Goal: Task Accomplishment & Management: Manage account settings

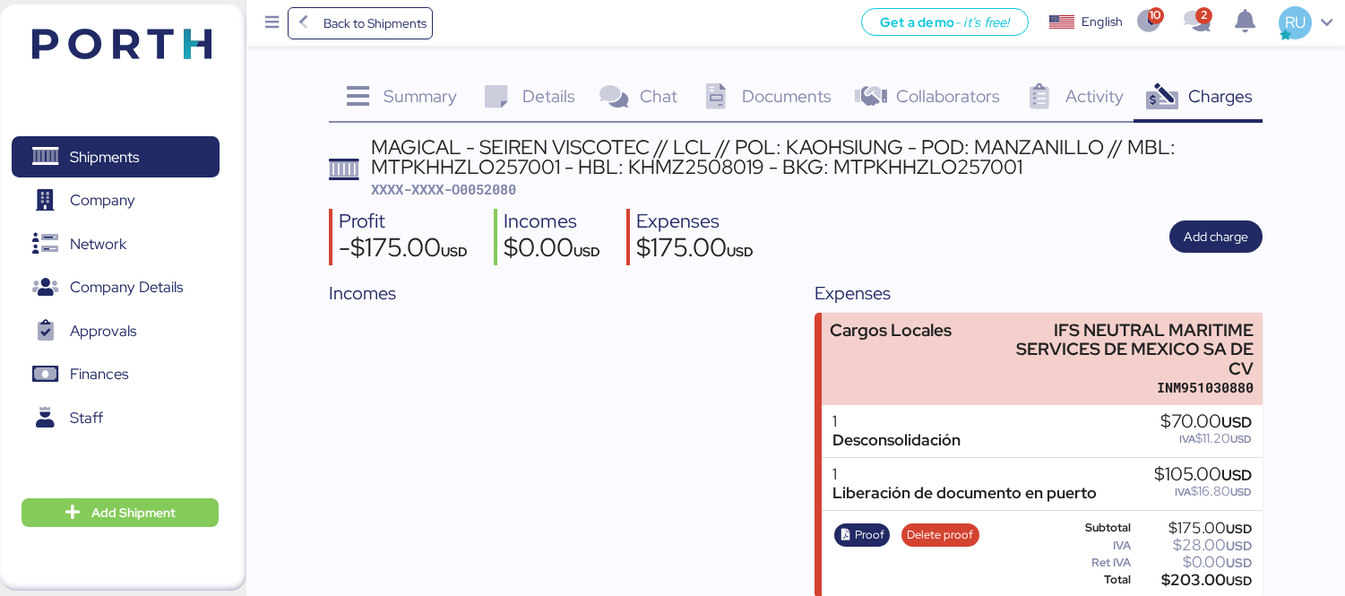
click at [170, 43] on img at bounding box center [121, 44] width 179 height 30
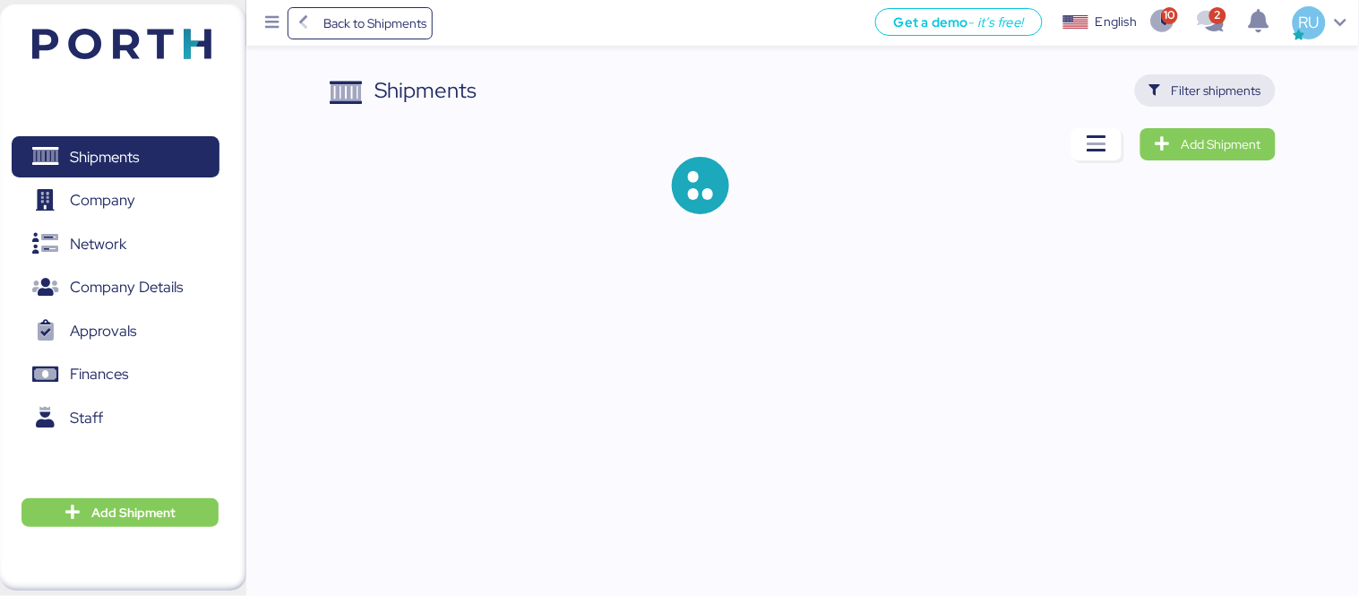
click at [1206, 88] on span "Filter shipments" at bounding box center [1217, 91] width 90 height 22
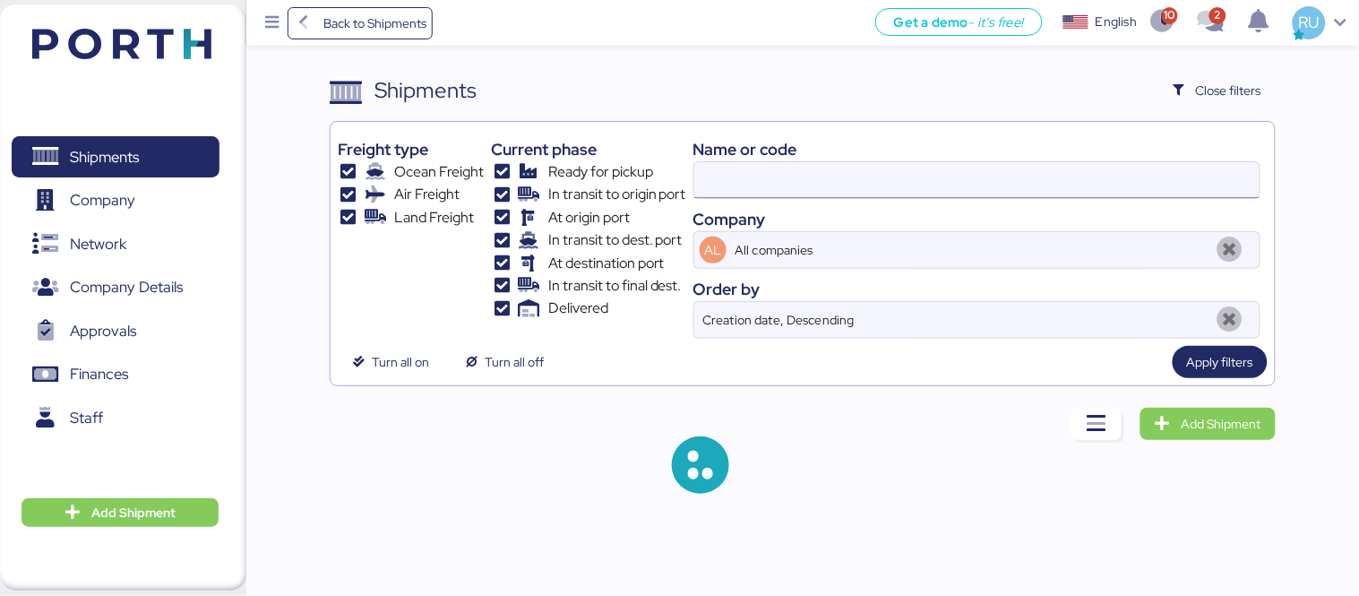
click at [933, 176] on input at bounding box center [976, 180] width 565 height 36
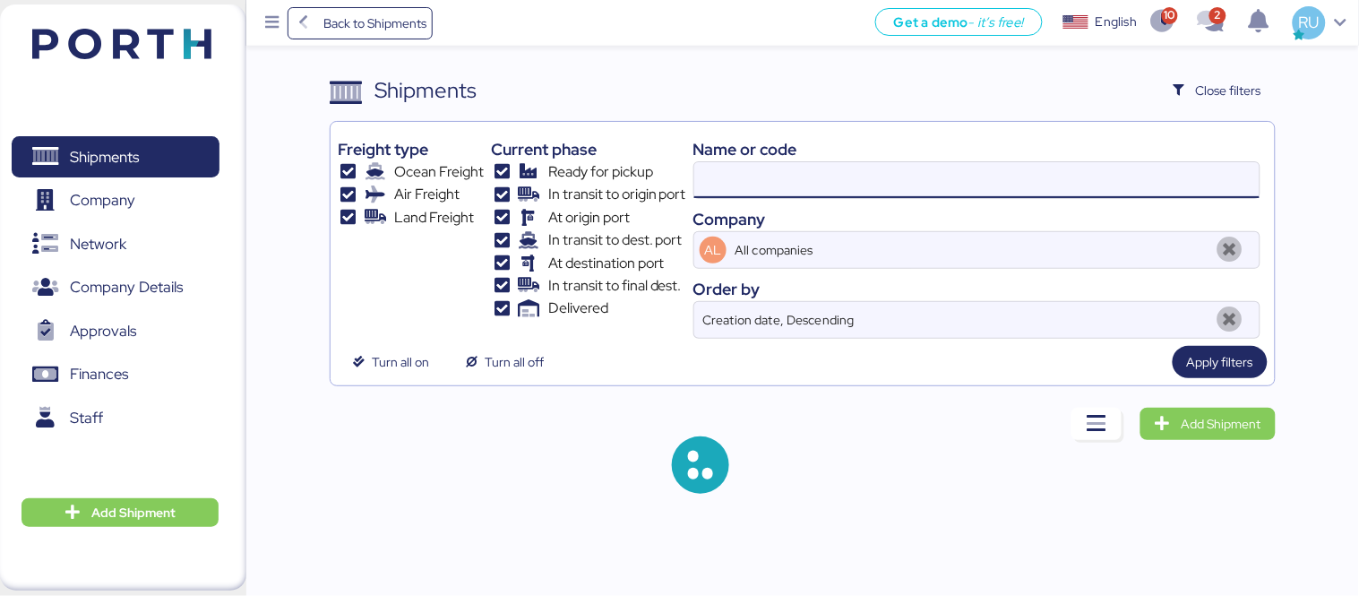
paste input "O0052026"
type input "O0052026"
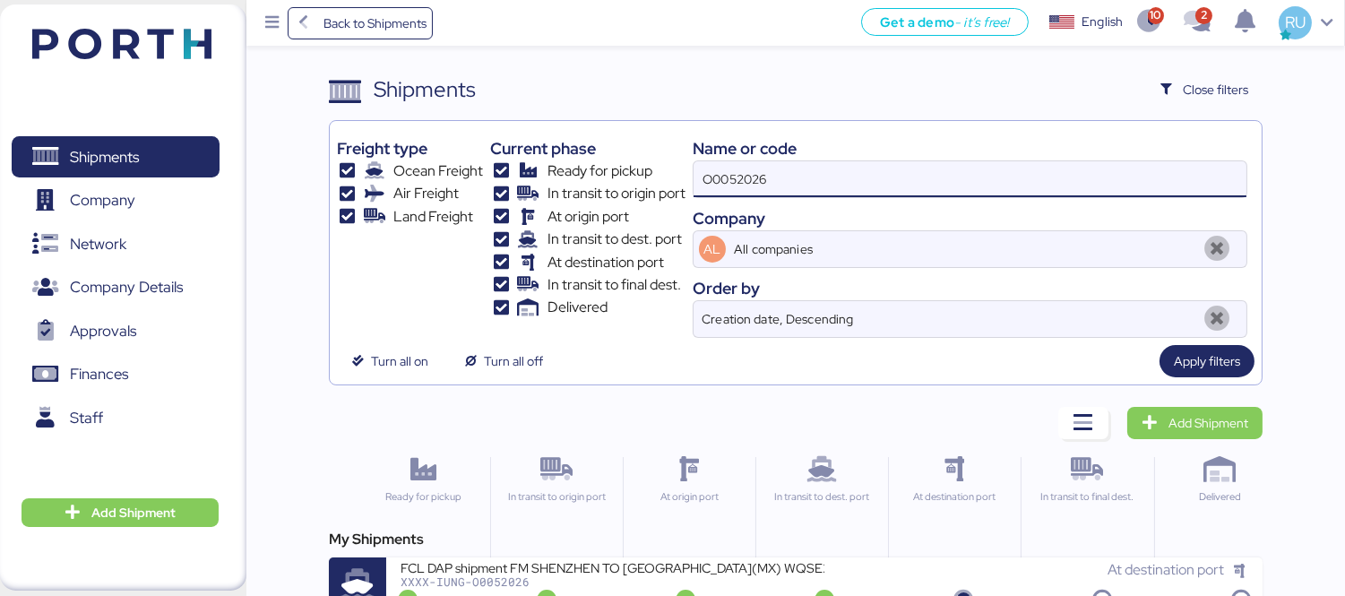
scroll to position [33, 0]
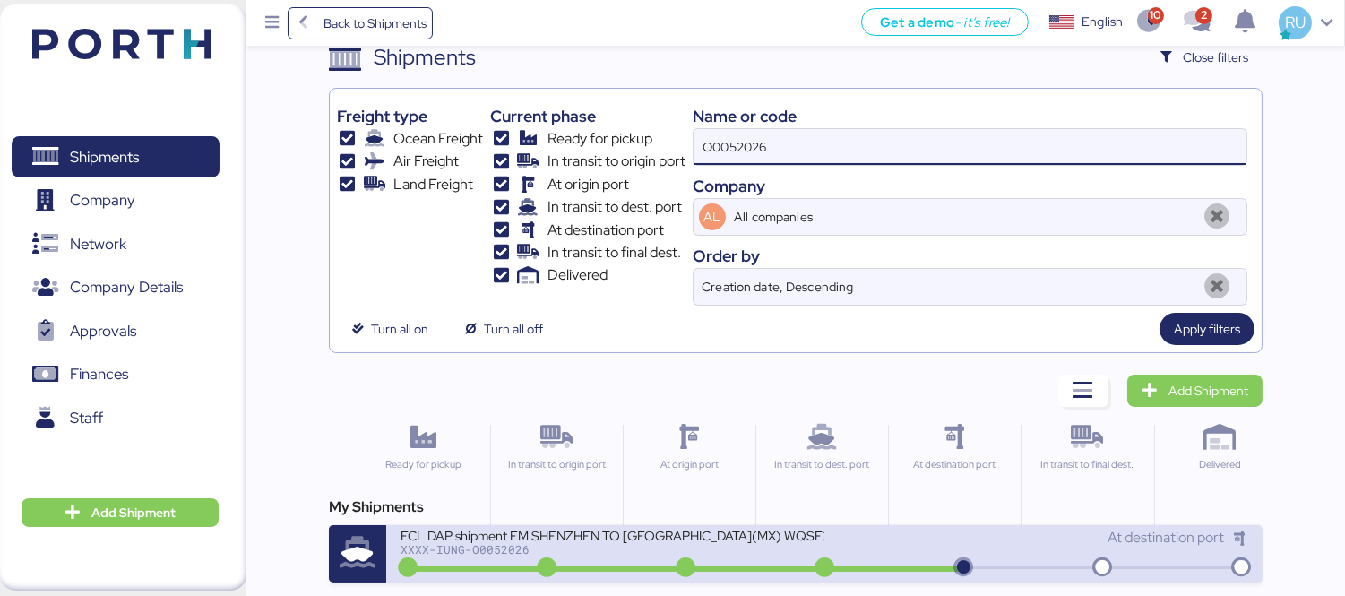
click at [848, 525] on div "FCL DAP shipment FM SHENZHEN TO [GEOGRAPHIC_DATA](MX) WQSE2507X34 XXXX-IUNG-O00…" at bounding box center [824, 553] width 876 height 57
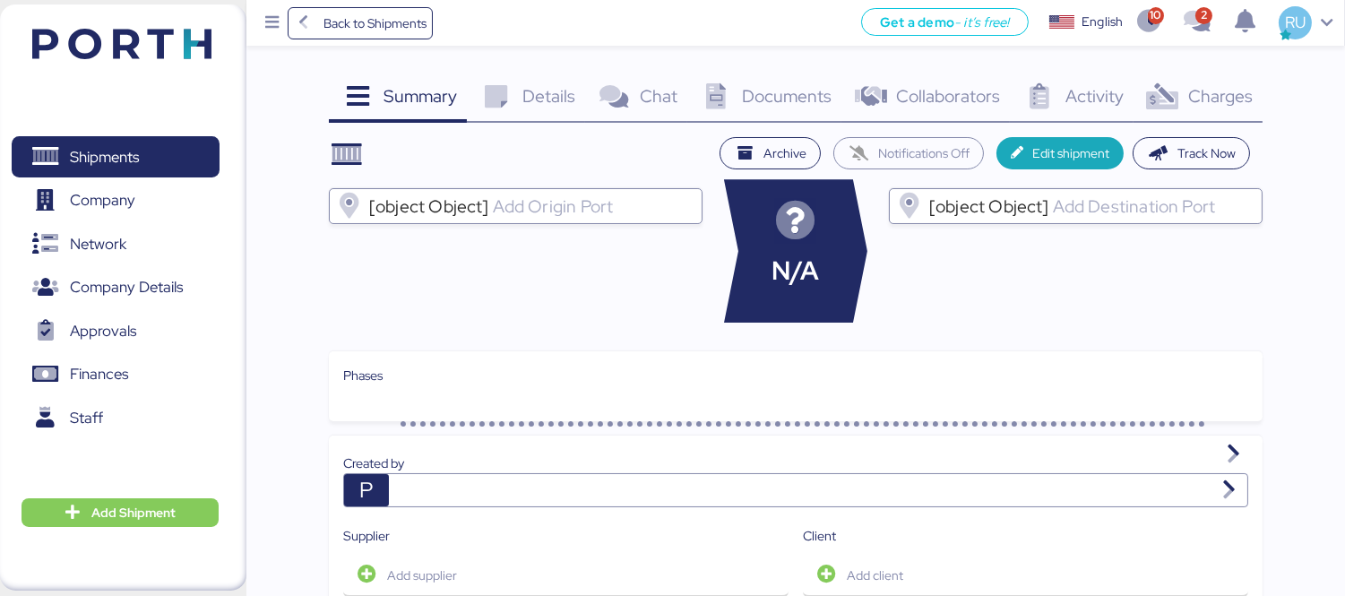
click at [1216, 120] on div "Charges 0" at bounding box center [1197, 98] width 129 height 48
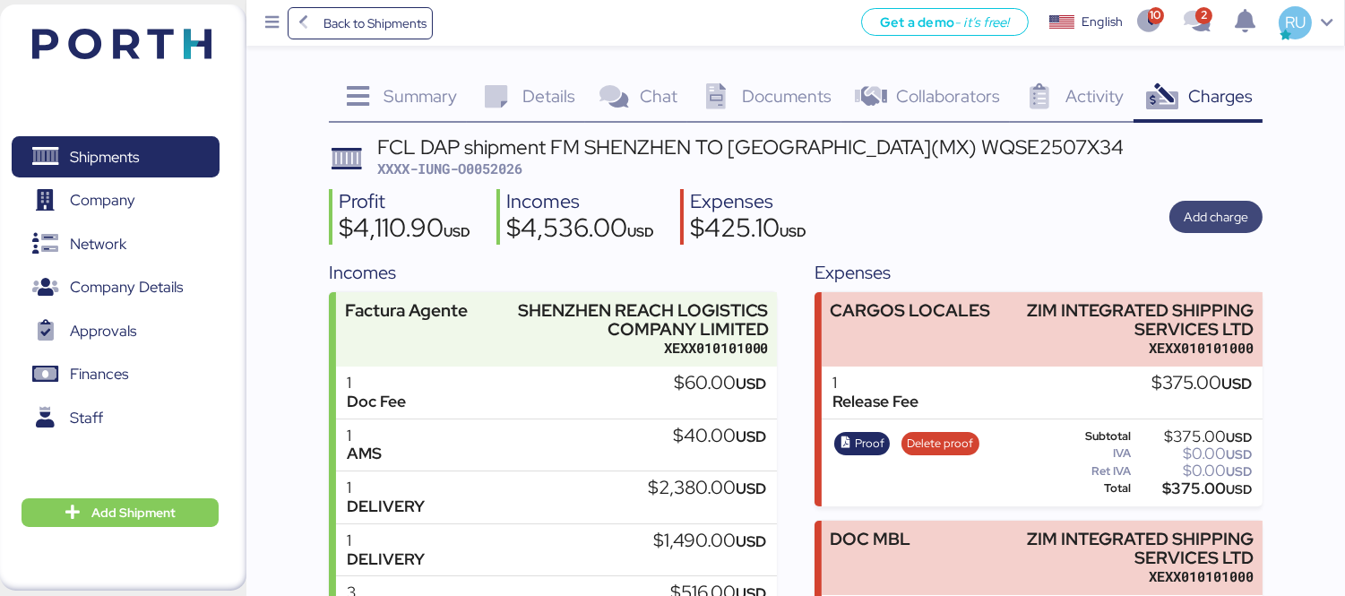
click at [1229, 212] on span "Add charge" at bounding box center [1215, 217] width 65 height 22
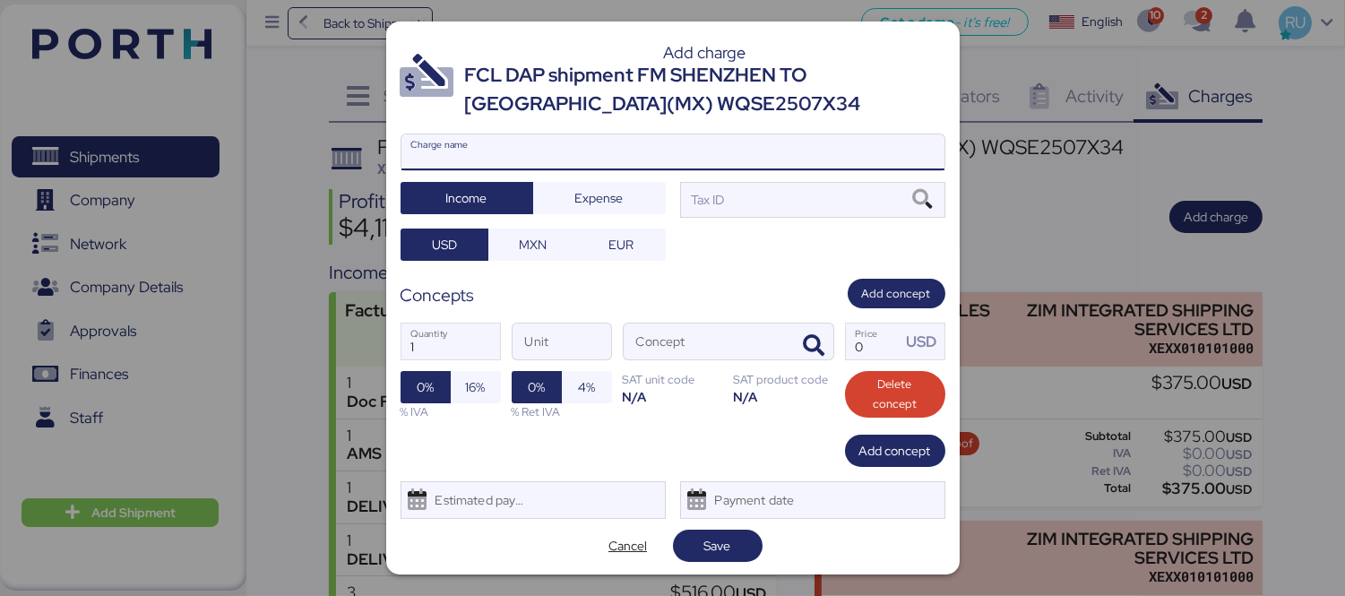
click at [780, 144] on input "Charge name" at bounding box center [672, 152] width 543 height 36
type input "Anticipo"
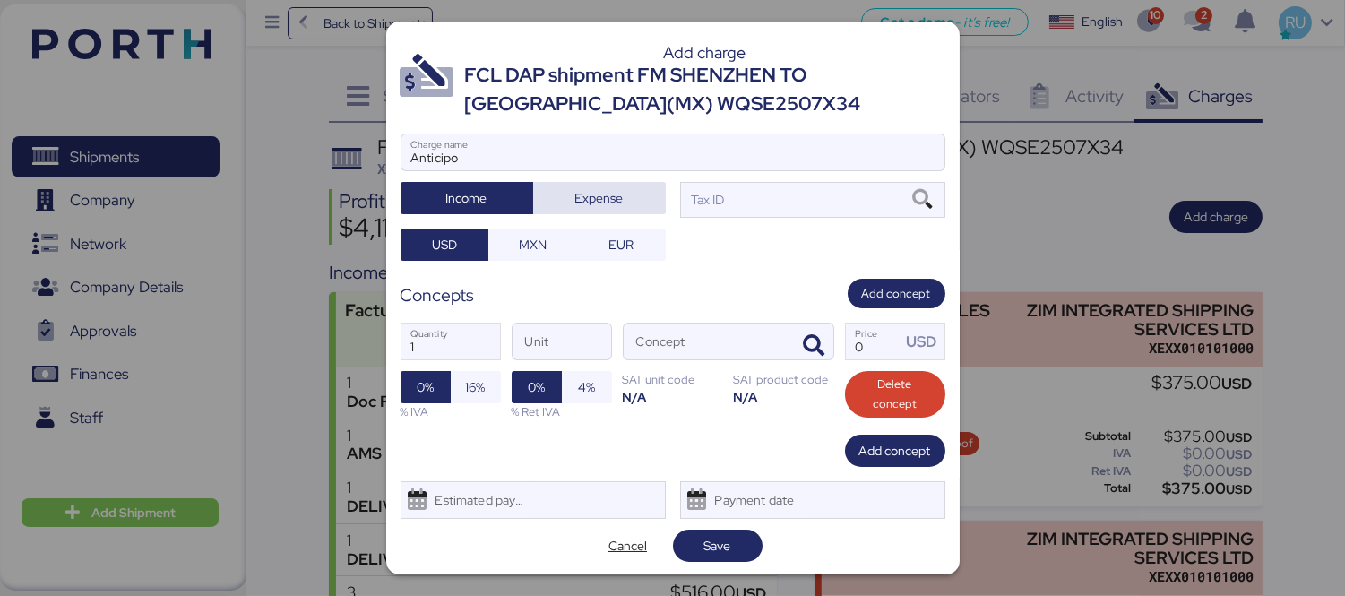
click at [582, 202] on span "Expense" at bounding box center [599, 198] width 48 height 22
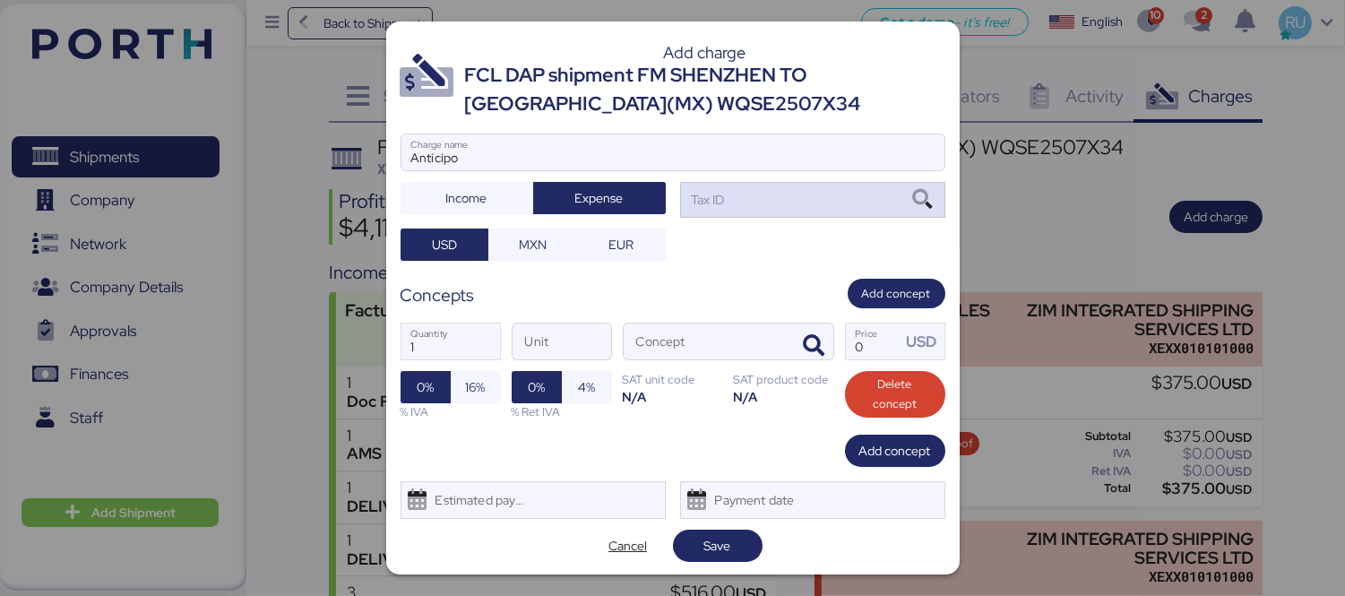
click at [740, 201] on div "Tax ID" at bounding box center [812, 200] width 265 height 36
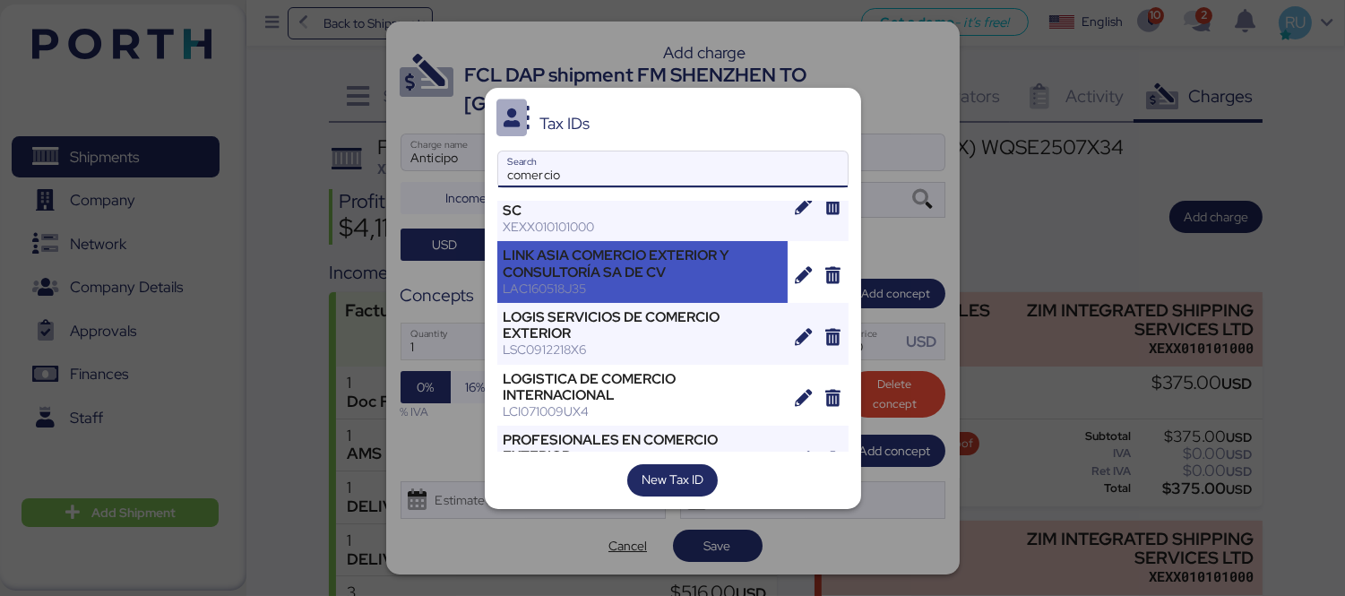
scroll to position [179, 0]
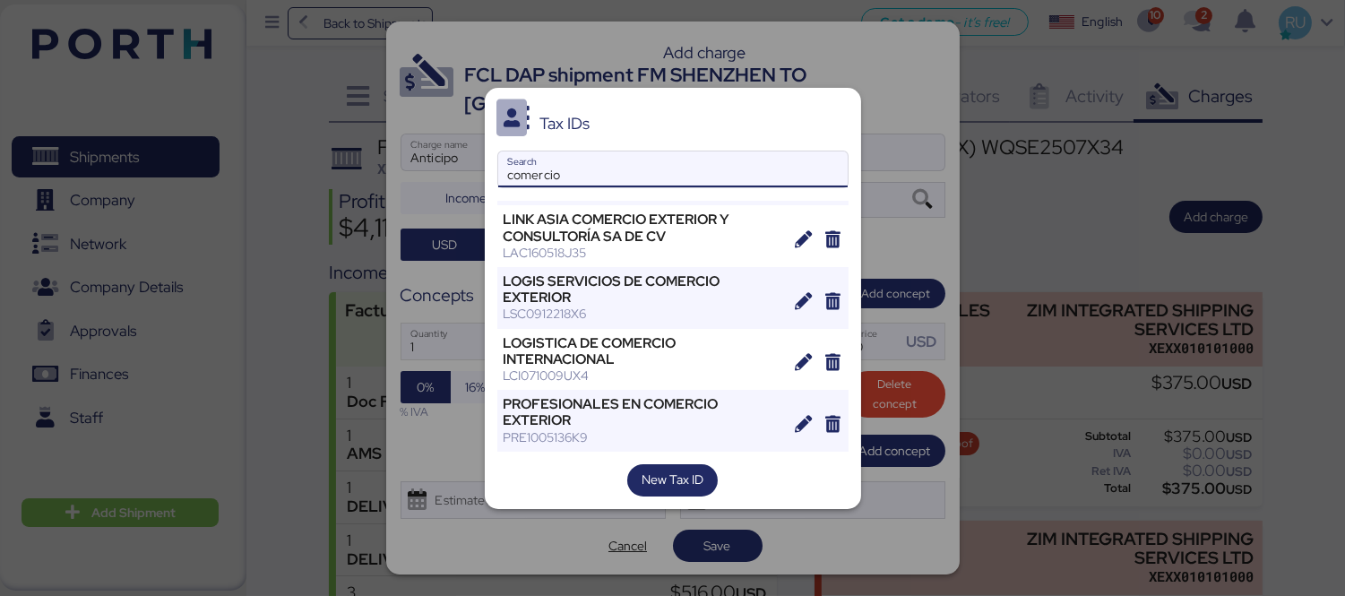
type input "comercio"
click at [884, 536] on div at bounding box center [672, 298] width 1345 height 596
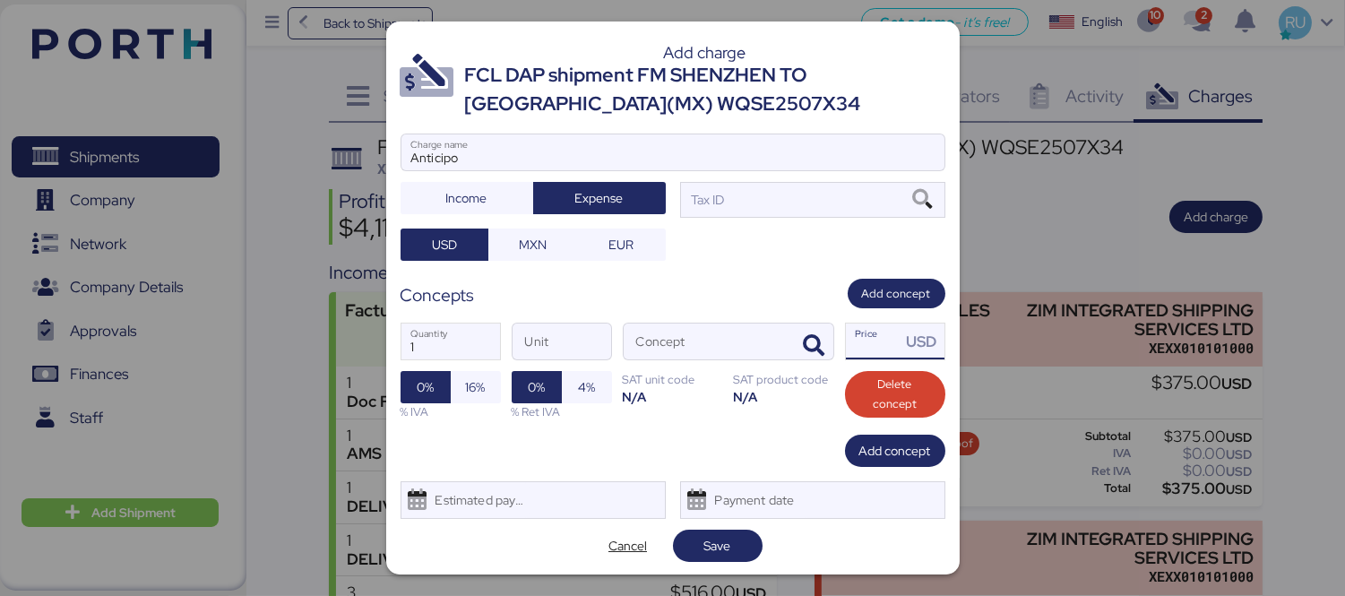
click at [858, 347] on input "Price USD" at bounding box center [874, 341] width 56 height 36
type input "22800"
click at [804, 342] on icon "button" at bounding box center [815, 346] width 22 height 22
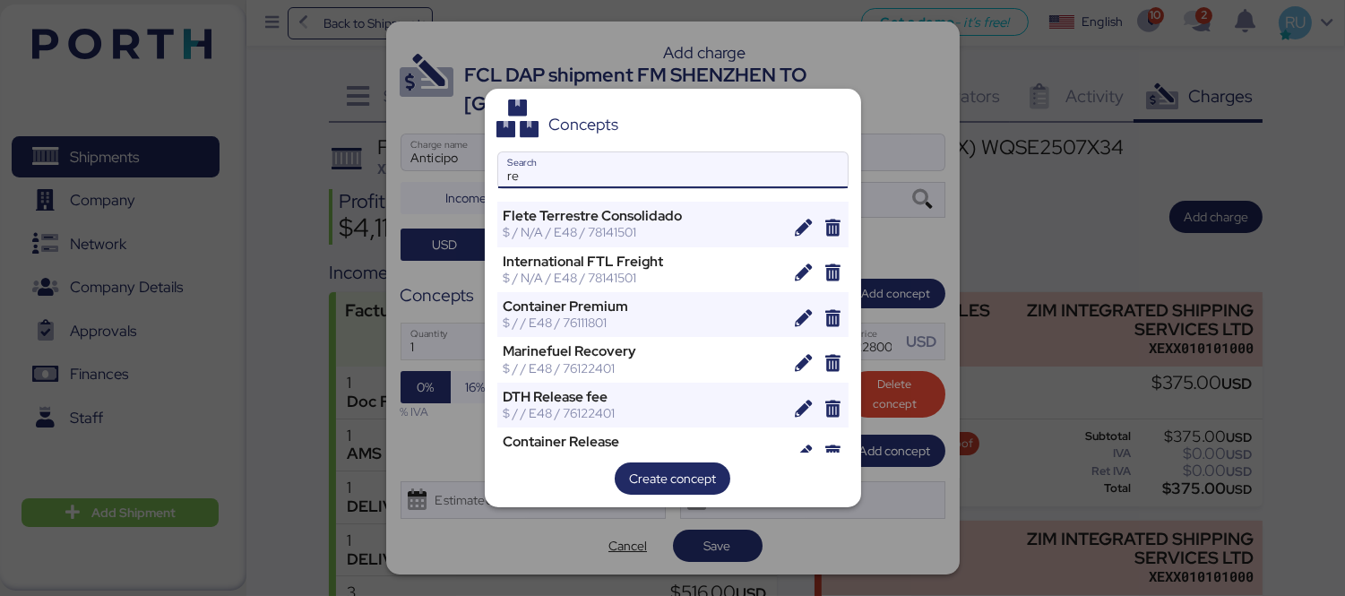
type input "r"
type input "a"
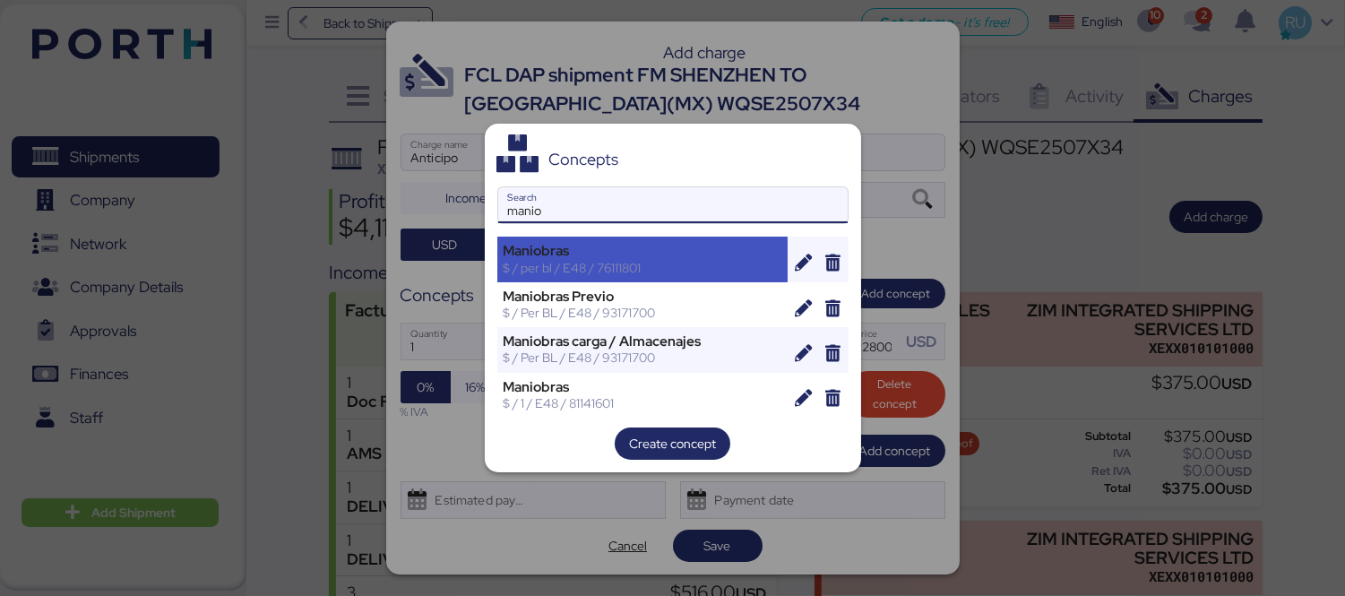
type input "manio"
click at [628, 274] on div "$ / per bl / E48 / 76111801" at bounding box center [642, 268] width 279 height 16
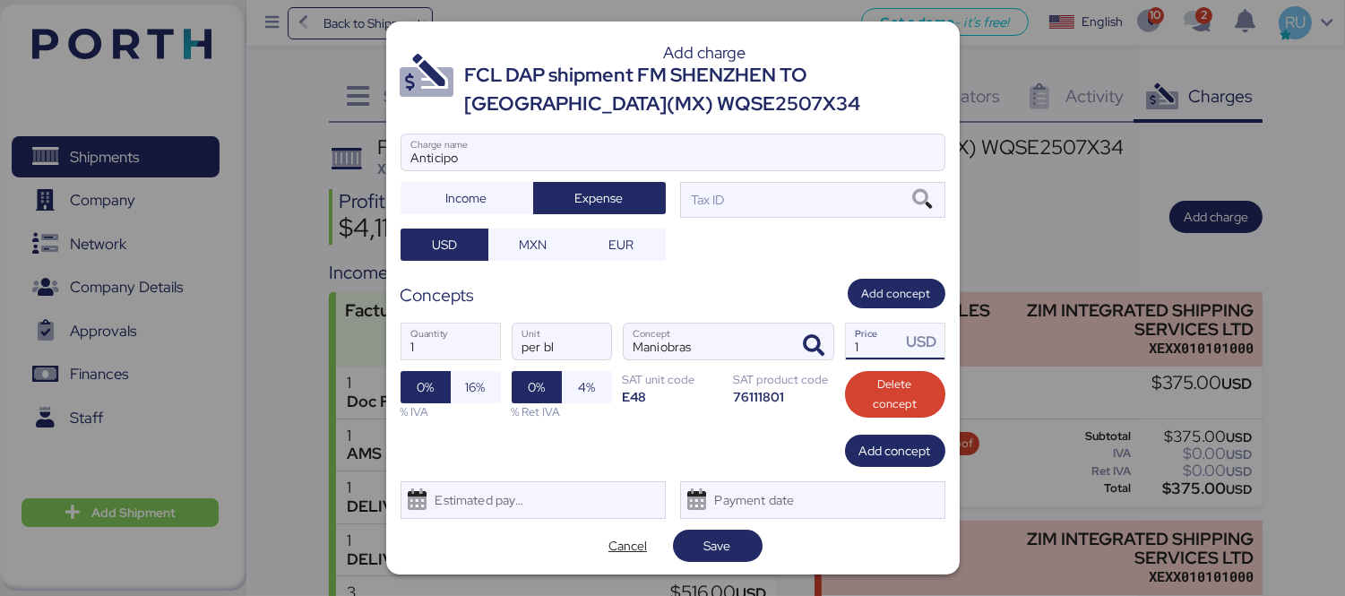
click at [847, 349] on input "1" at bounding box center [874, 341] width 56 height 36
type input "22800"
click at [1022, 218] on div at bounding box center [672, 298] width 1345 height 596
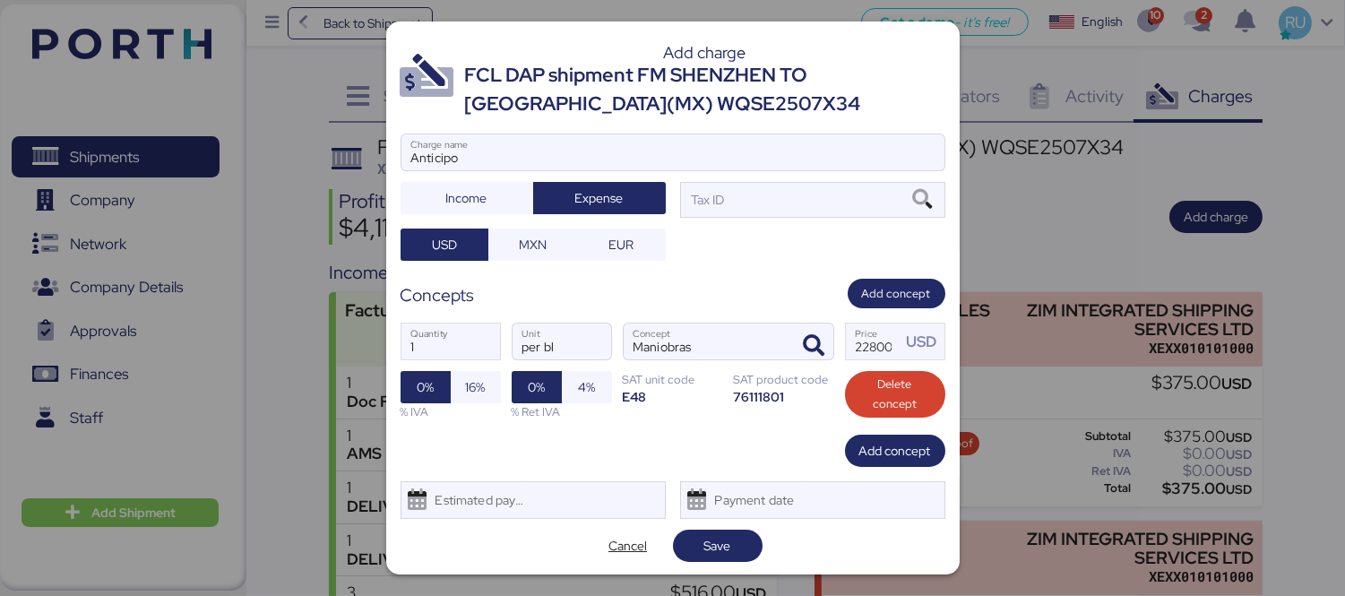
click at [863, 186] on div at bounding box center [672, 179] width 543 height 18
click at [863, 170] on input "Anticipo" at bounding box center [672, 152] width 543 height 36
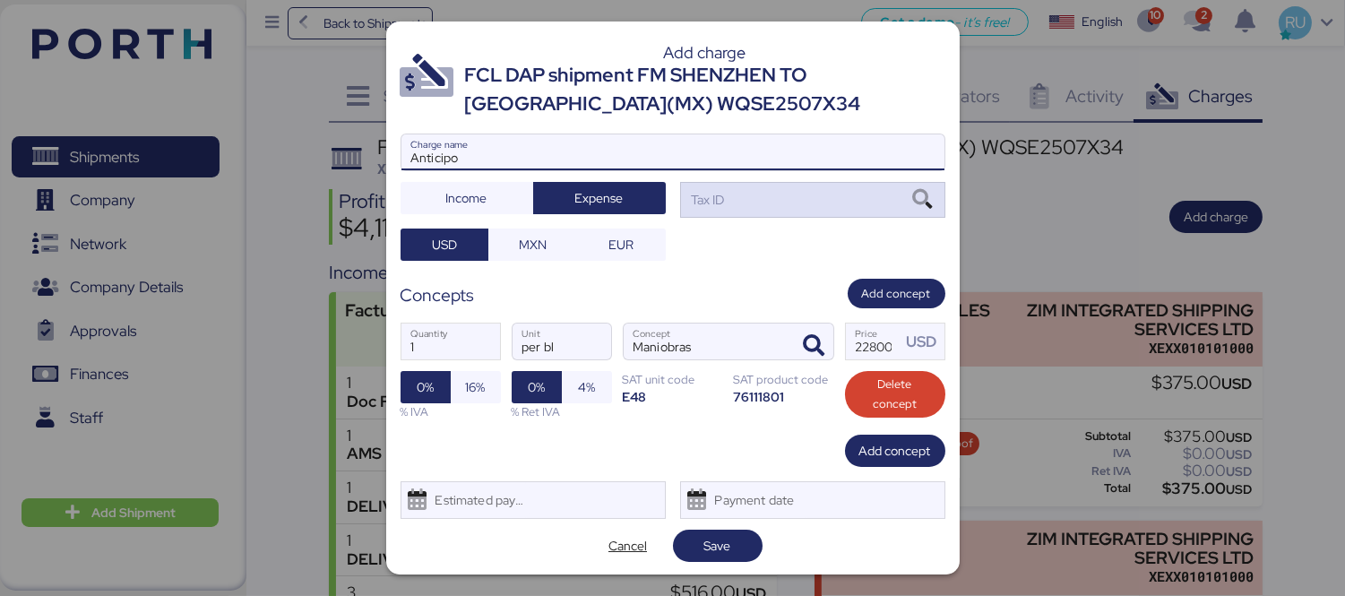
click at [875, 201] on div "Tax ID" at bounding box center [812, 200] width 265 height 36
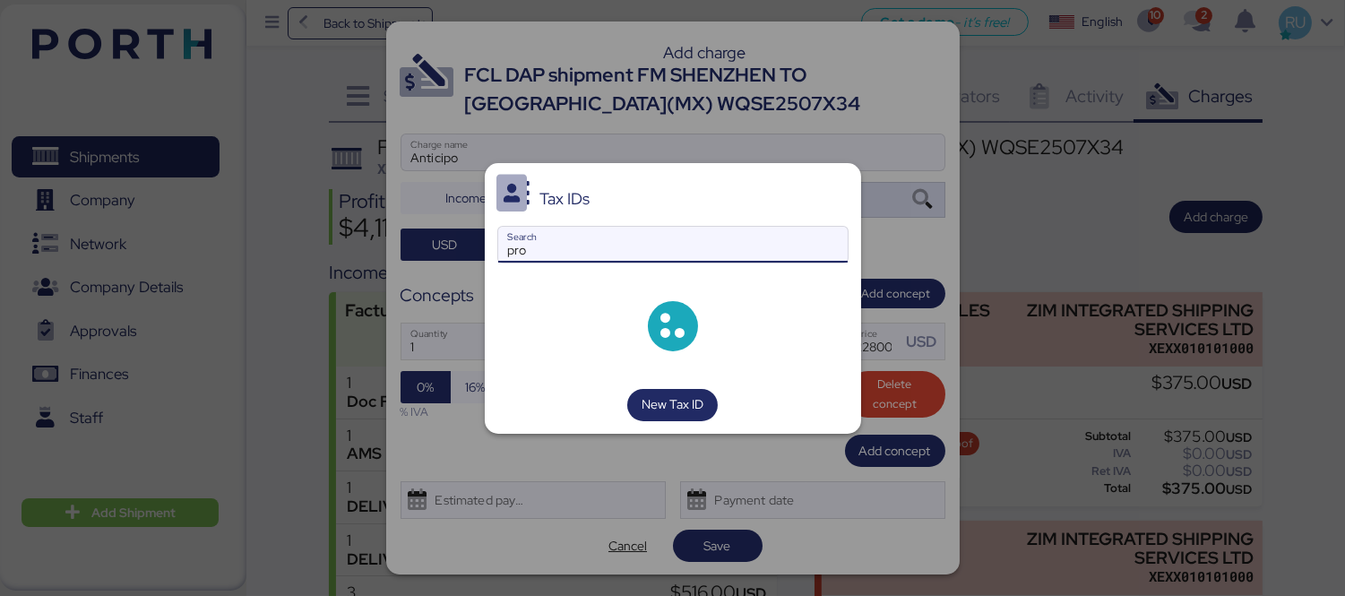
type input "pro"
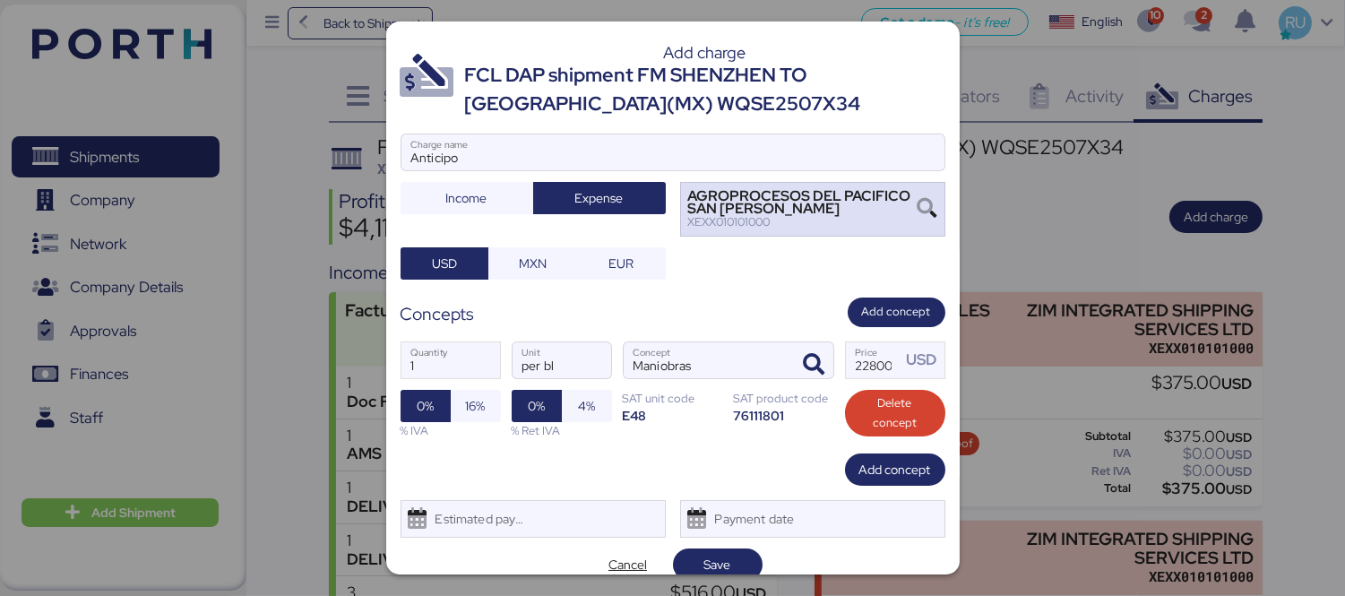
click at [891, 220] on div "XEXX010101000" at bounding box center [802, 222] width 229 height 13
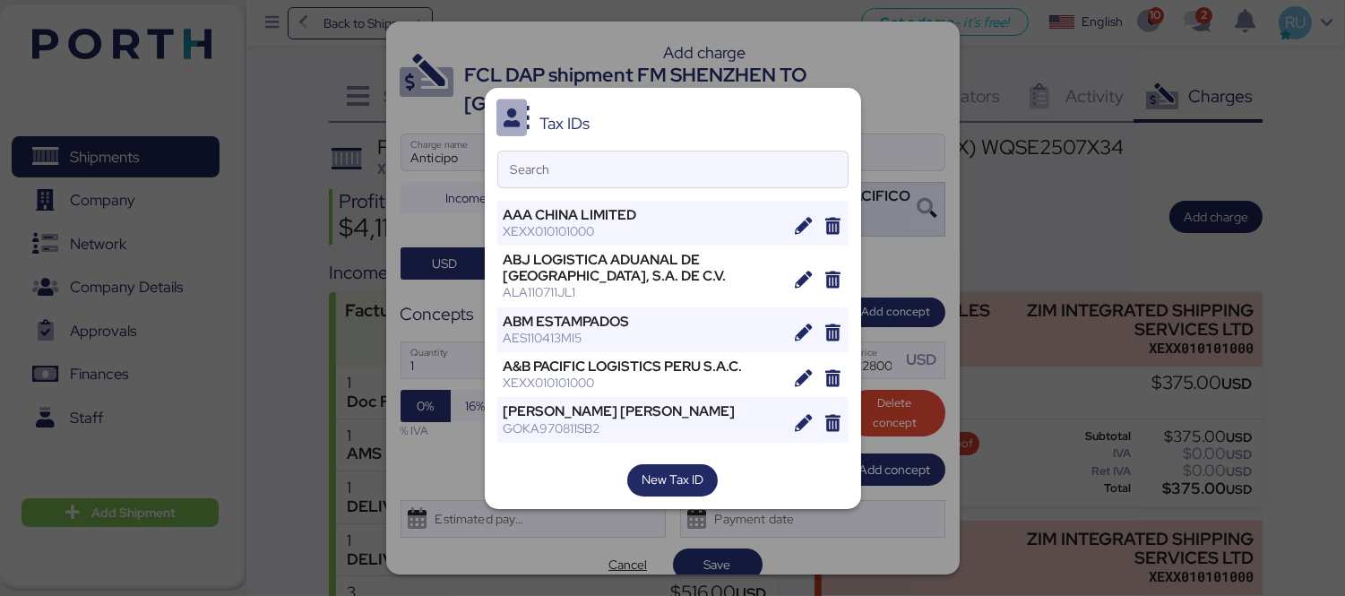
click at [685, 235] on div "XEXX010101000" at bounding box center [642, 231] width 279 height 16
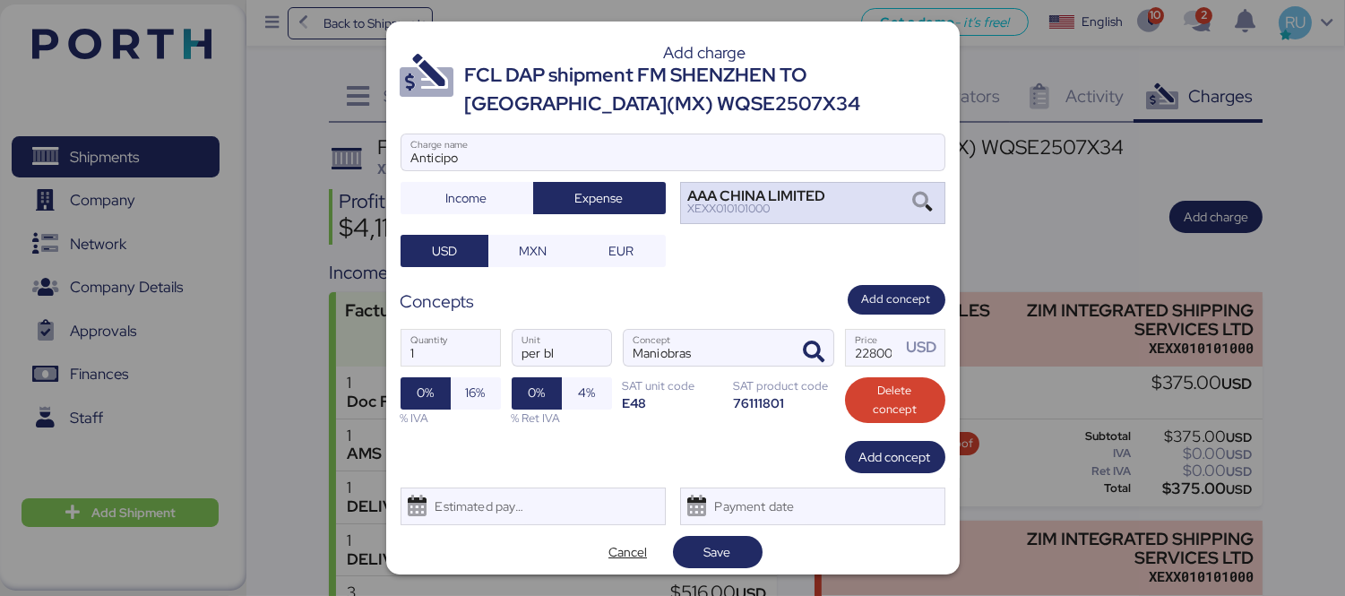
click at [806, 200] on div "AAA CHINA LIMITED" at bounding box center [757, 196] width 138 height 13
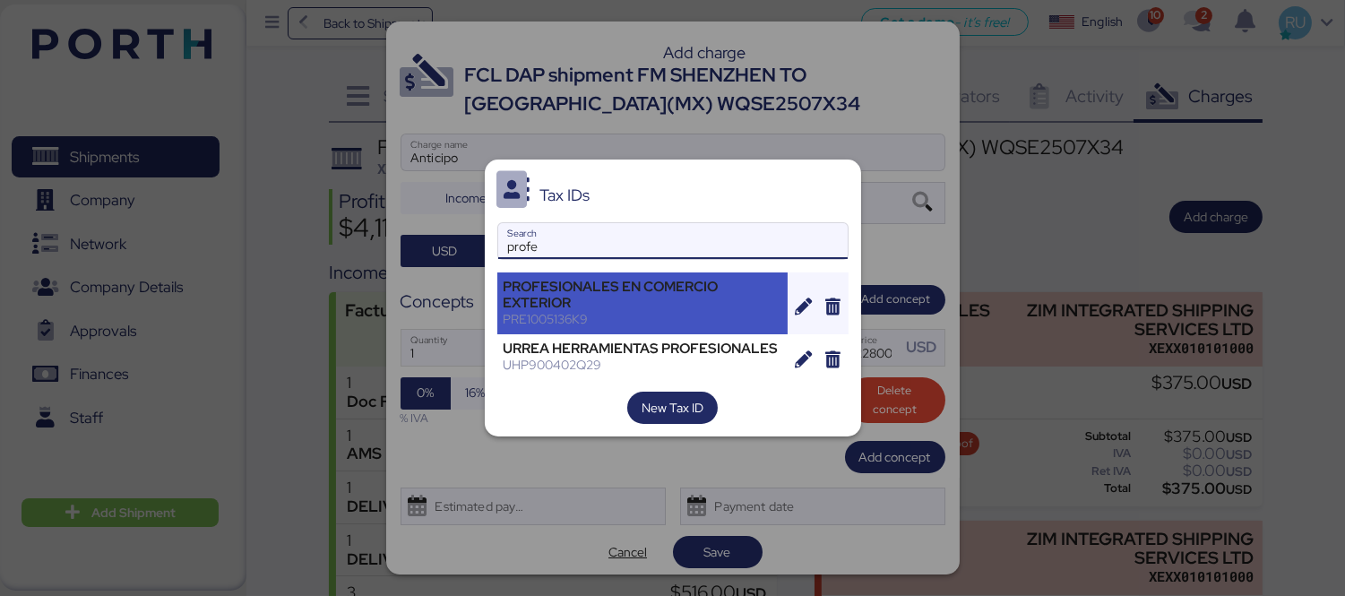
type input "profe"
click at [658, 292] on div "PROFESIONALES EN COMERCIO EXTERIOR" at bounding box center [642, 295] width 279 height 32
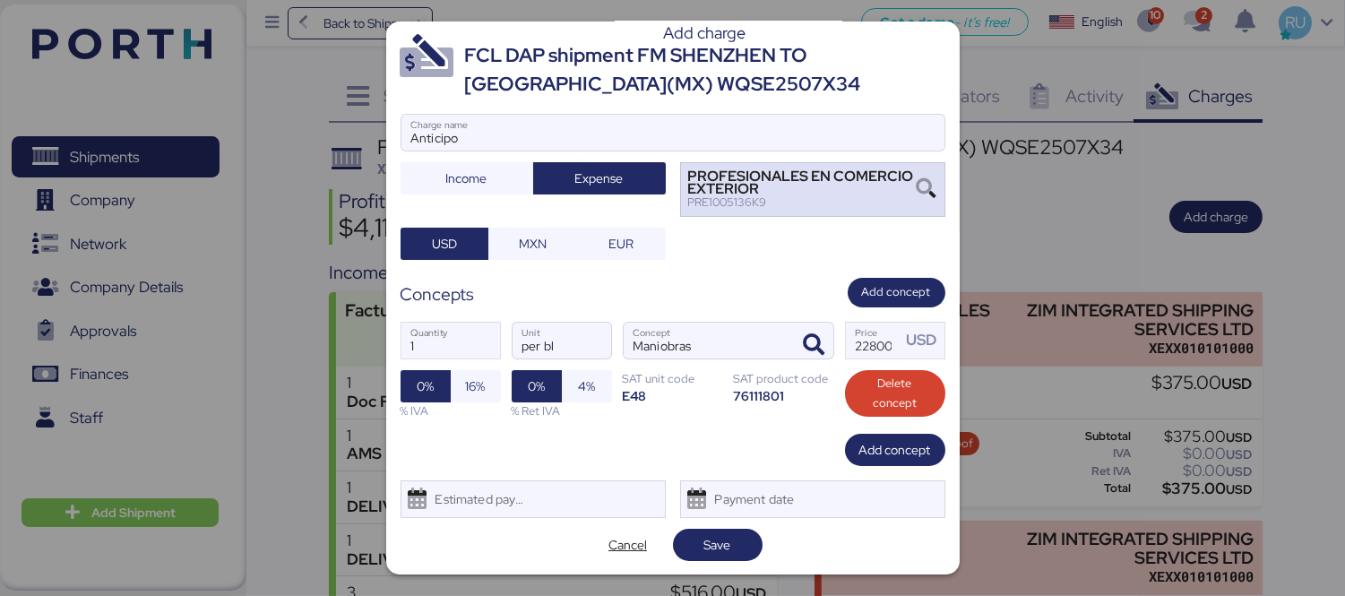
scroll to position [21, 0]
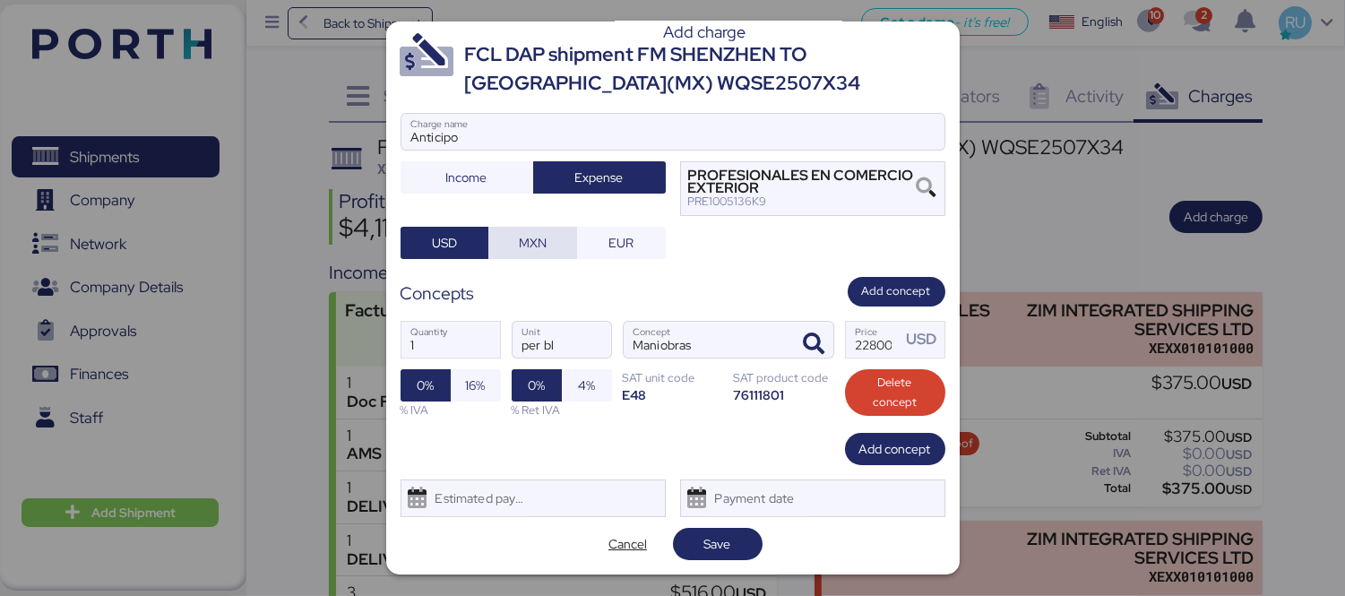
click at [536, 246] on span "MXN" at bounding box center [533, 243] width 28 height 22
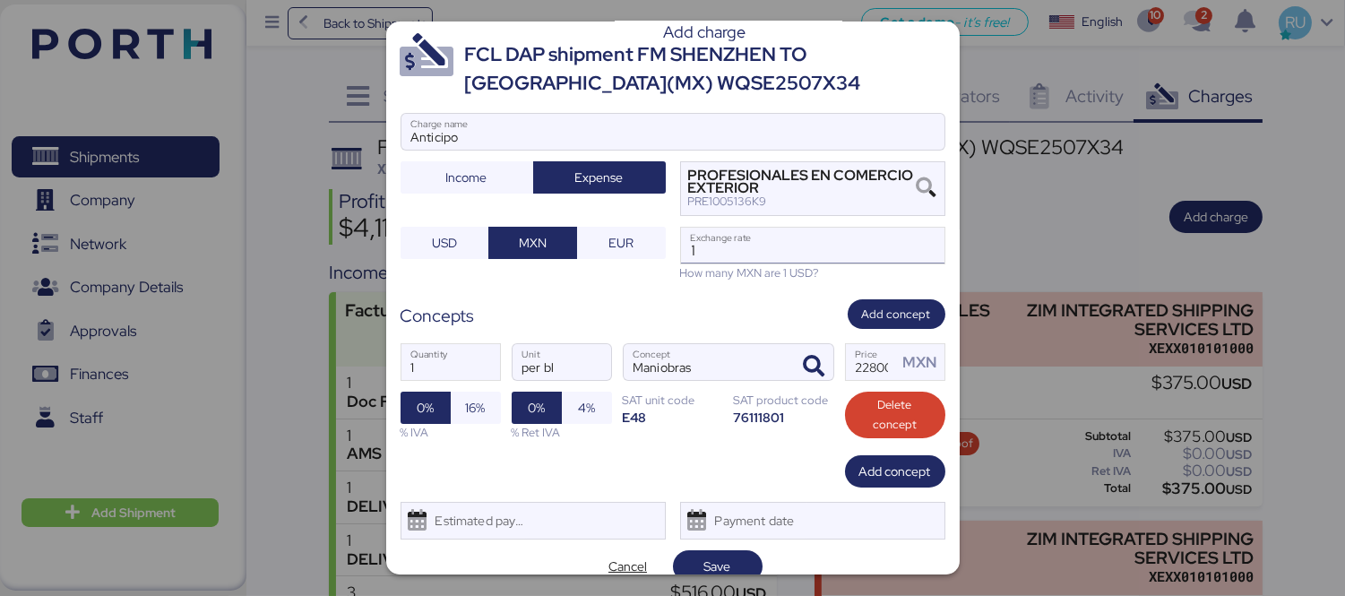
click at [727, 257] on input "1" at bounding box center [812, 246] width 263 height 36
type input "0"
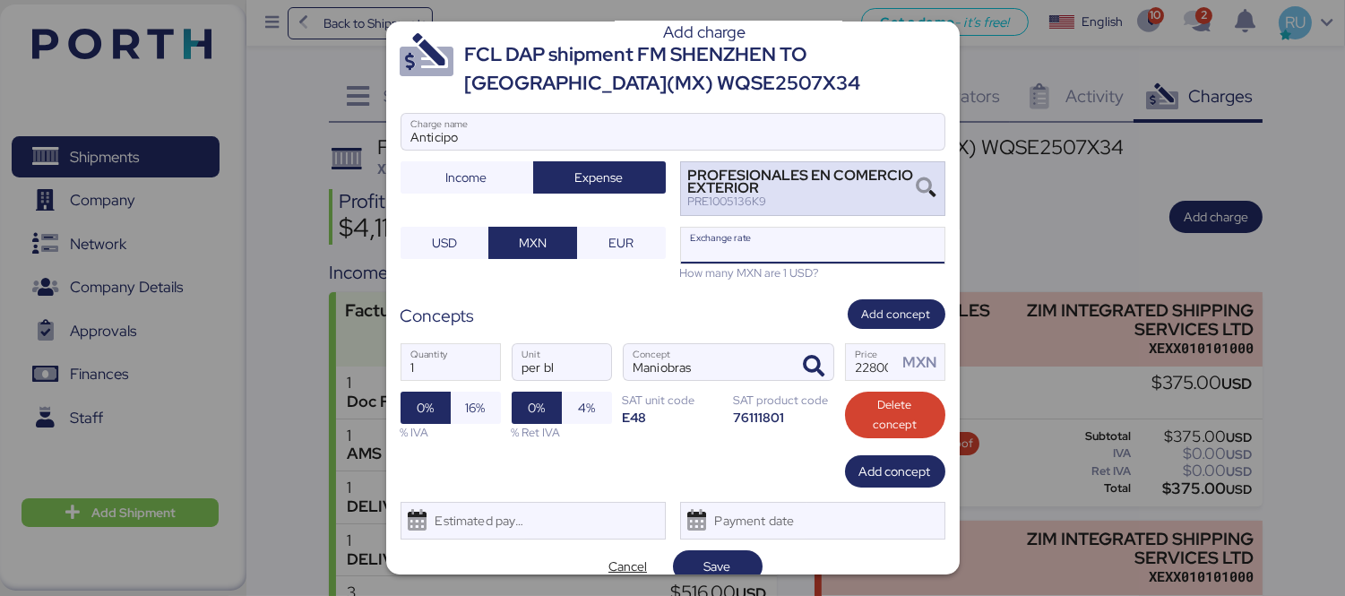
paste input "18.6913"
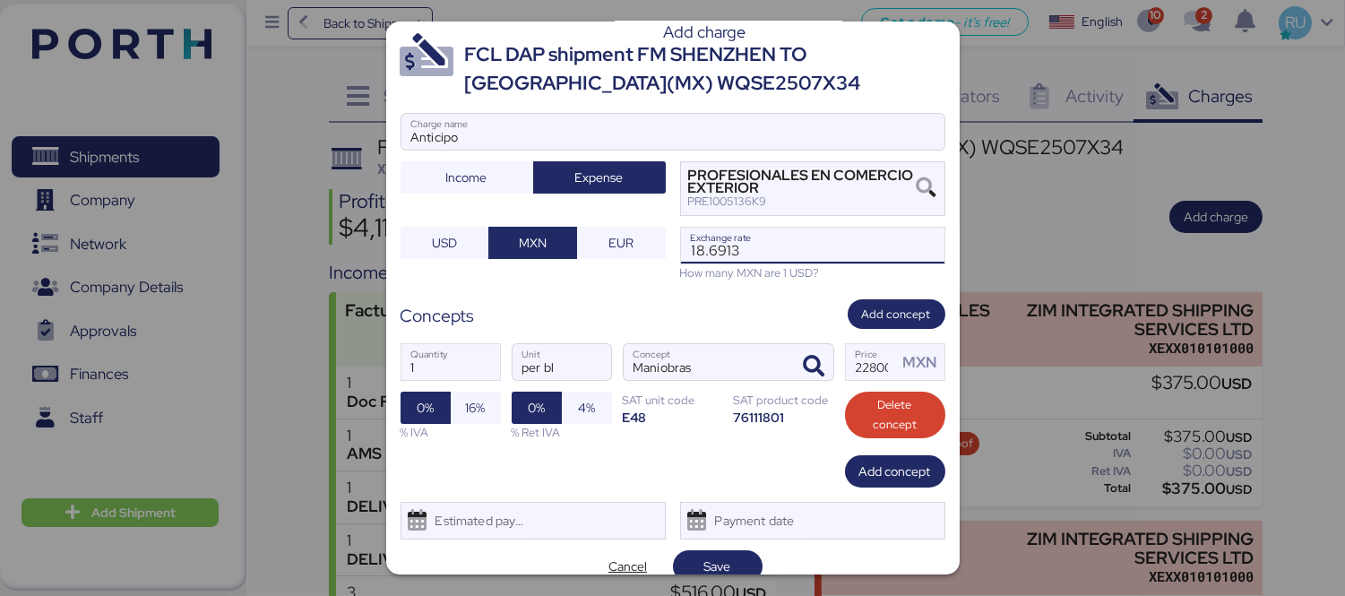
scroll to position [43, 0]
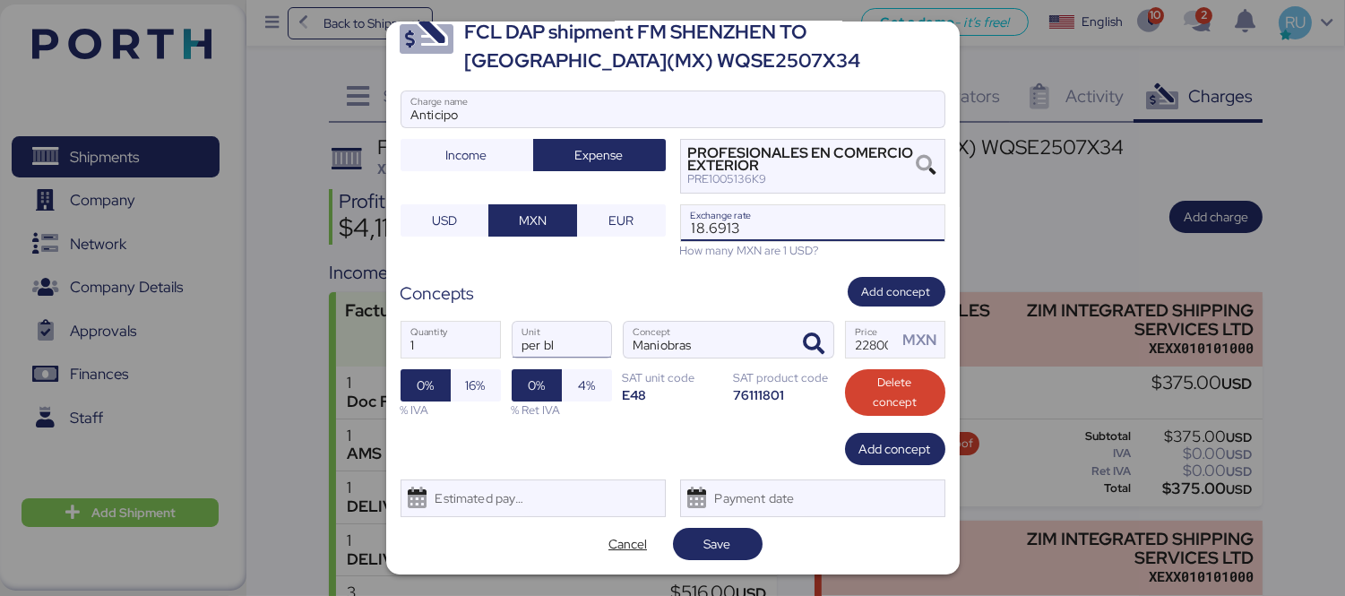
type input "18.6913"
click at [561, 338] on input "per bl" at bounding box center [561, 340] width 99 height 36
type input "p"
click at [568, 314] on div "1 Quantity Unit Maniobras Concept 22800 Price MXN 0% 16% % IVA 0% 4% % Ret IVA …" at bounding box center [672, 369] width 545 height 126
click at [705, 536] on span "Save" at bounding box center [717, 544] width 27 height 22
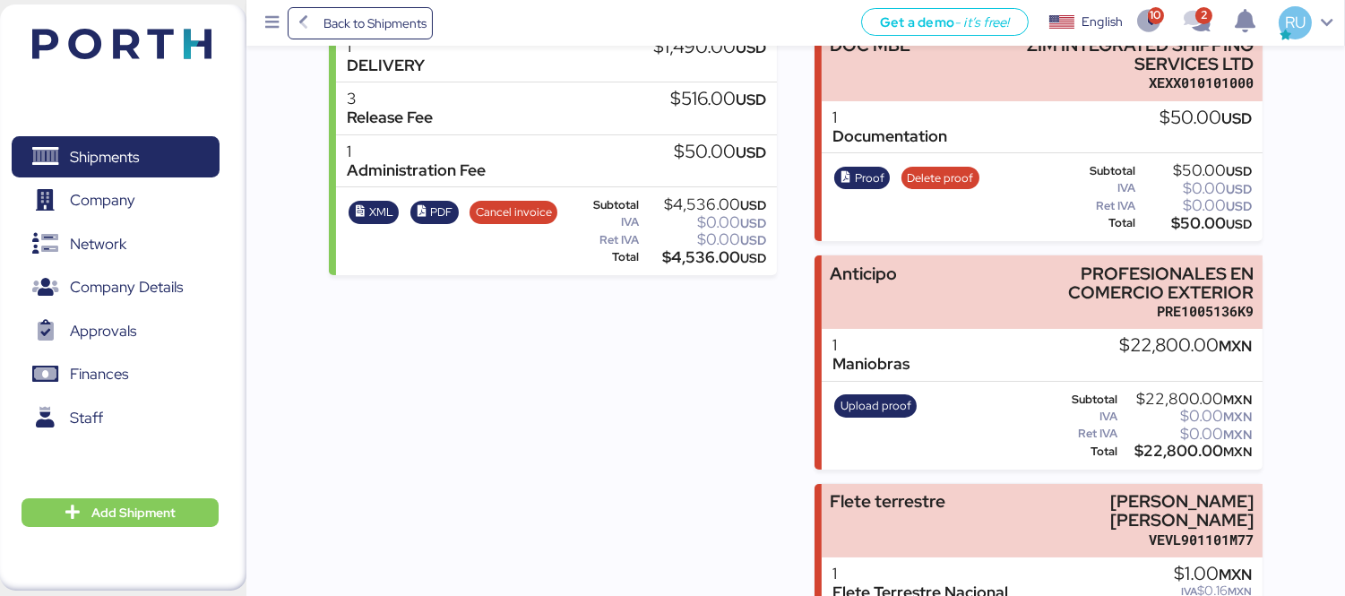
scroll to position [496, 0]
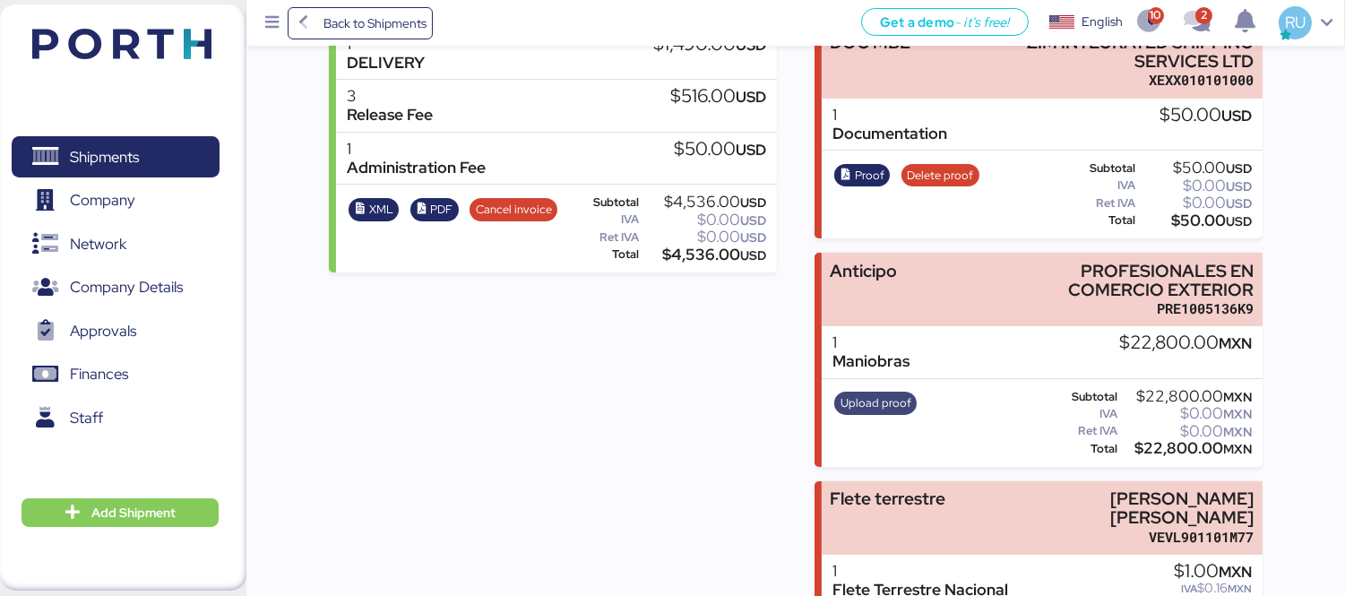
click at [885, 395] on span "Upload proof" at bounding box center [875, 403] width 71 height 20
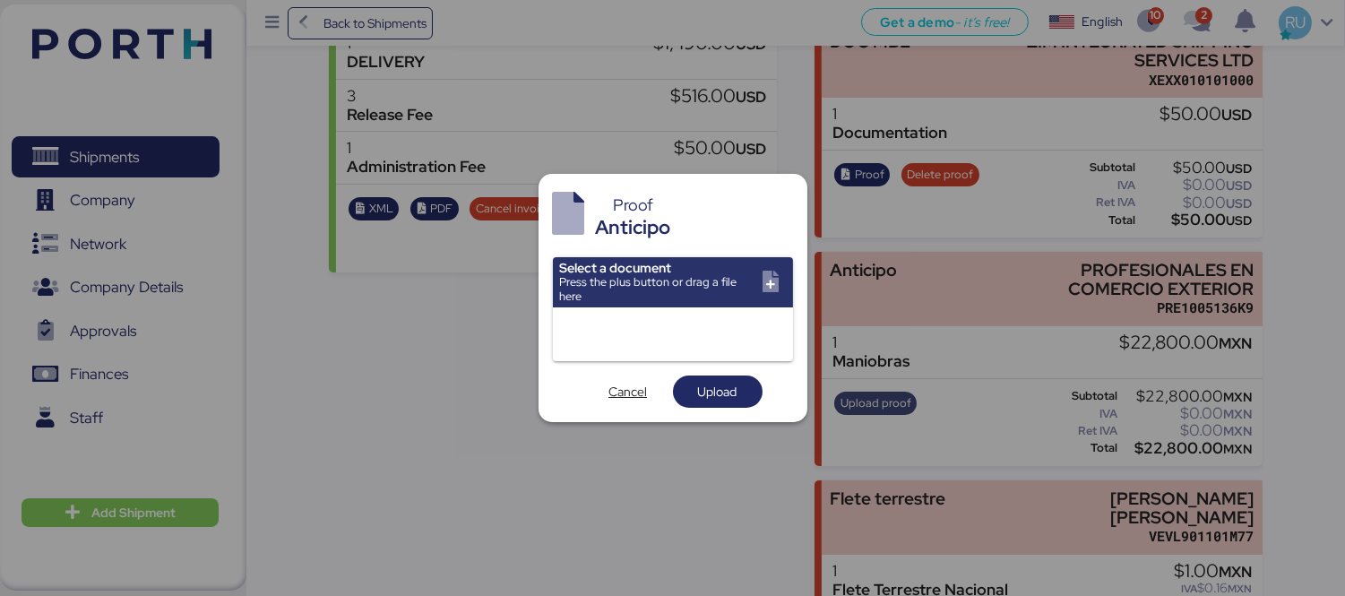
scroll to position [0, 0]
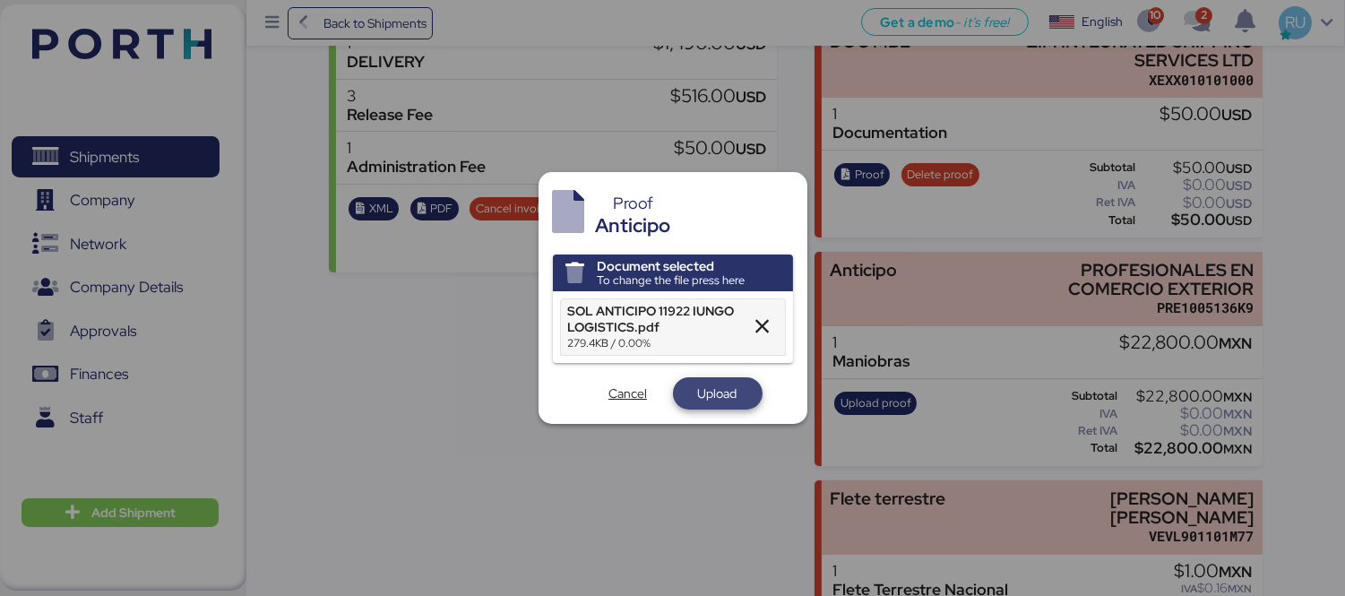
click at [733, 389] on span "Upload" at bounding box center [717, 394] width 39 height 22
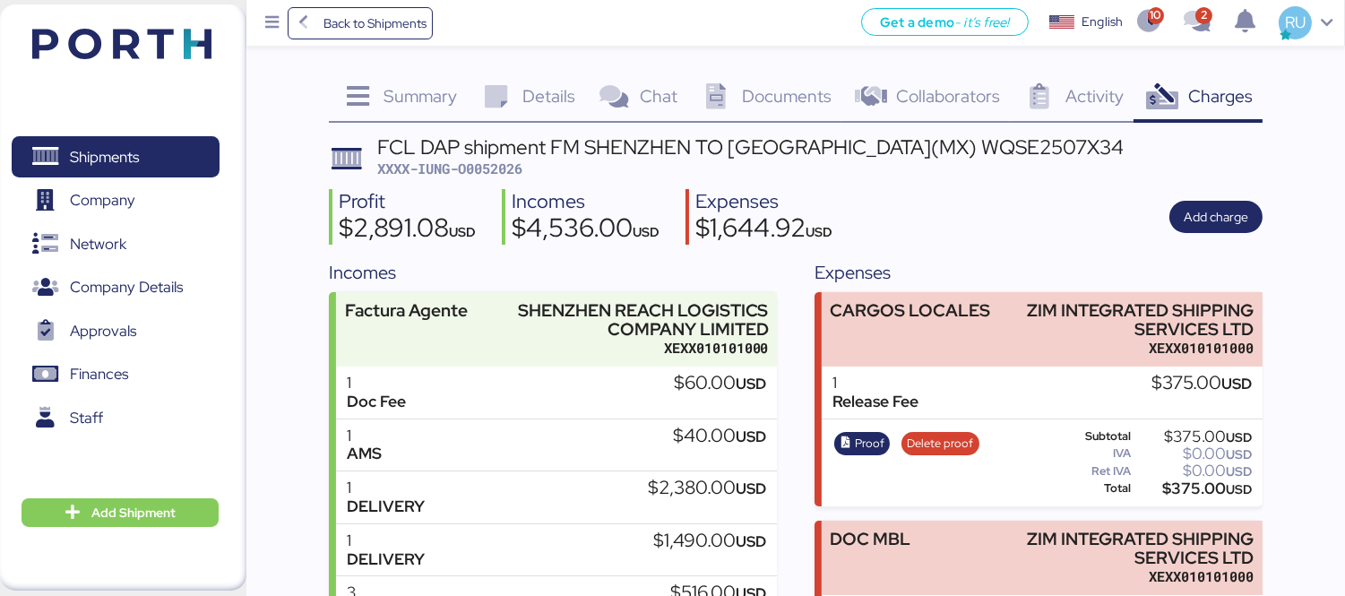
click at [486, 172] on span "XXXX-IUNG-O0052026" at bounding box center [449, 168] width 145 height 18
copy span "O0052026"
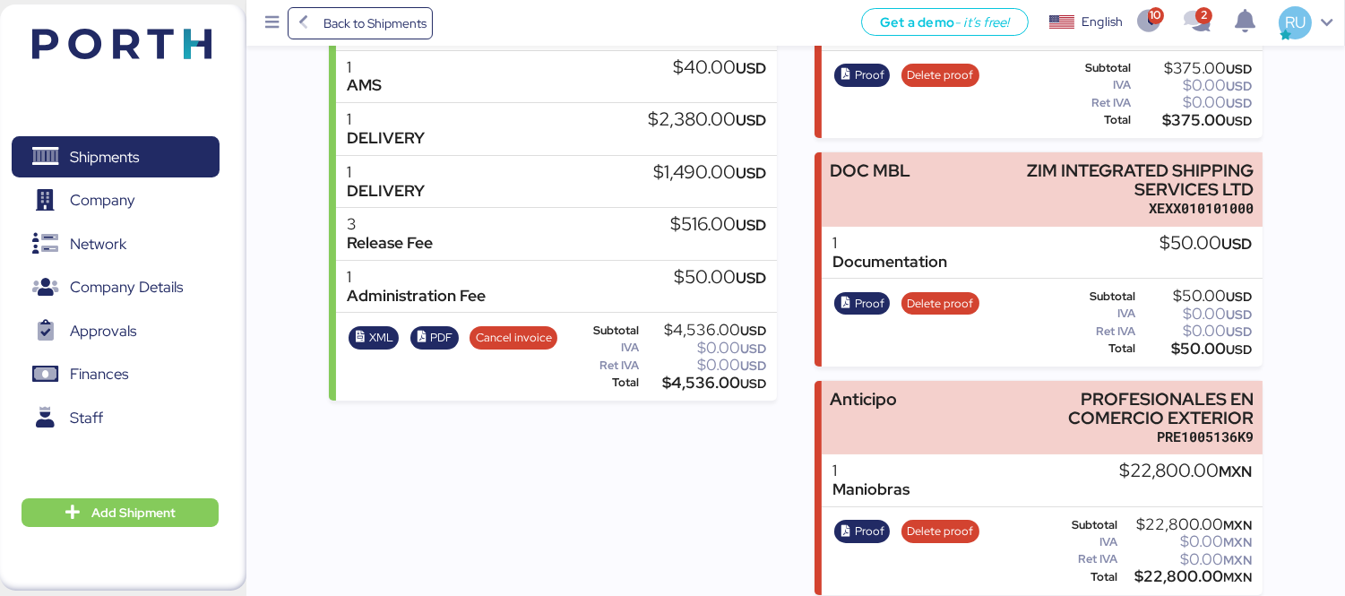
scroll to position [369, 0]
click at [126, 55] on img at bounding box center [121, 44] width 179 height 30
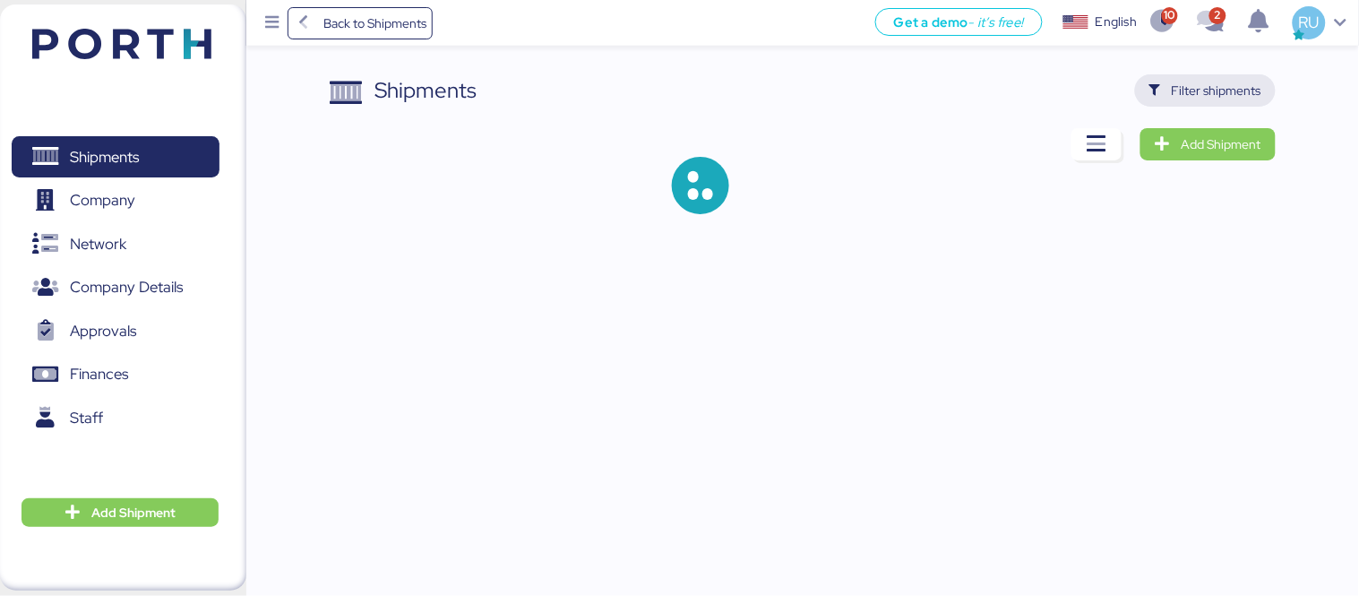
click at [1192, 88] on span "Filter shipments" at bounding box center [1217, 91] width 90 height 22
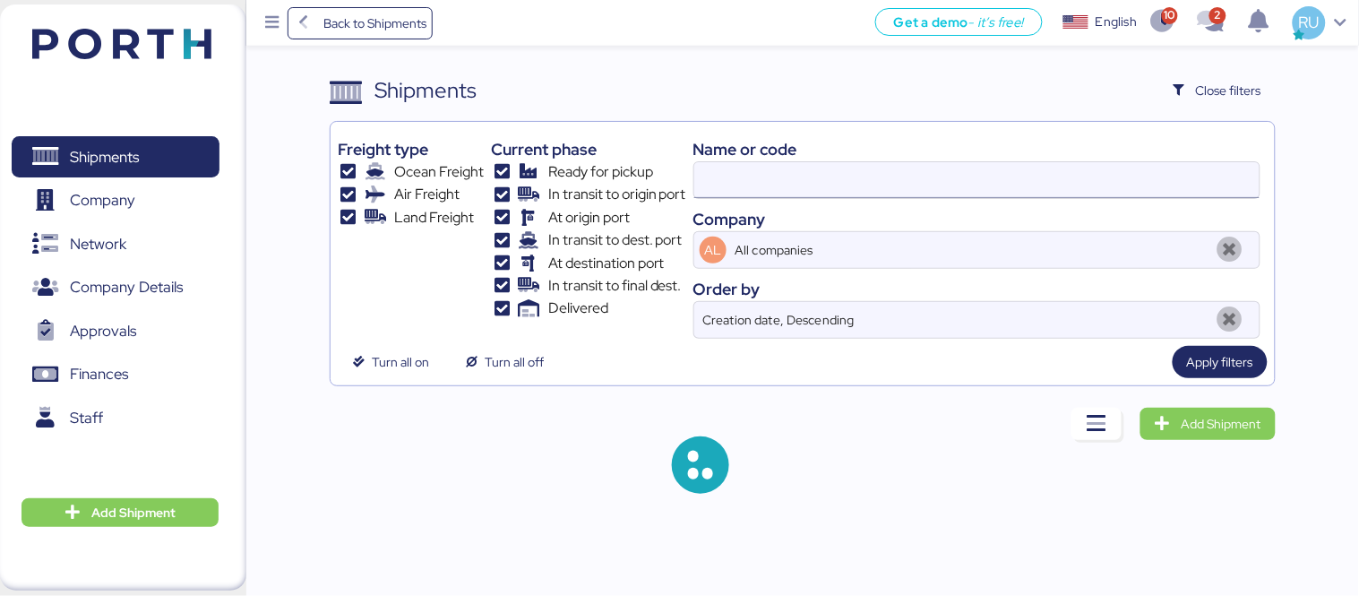
click at [970, 189] on input at bounding box center [976, 180] width 565 height 36
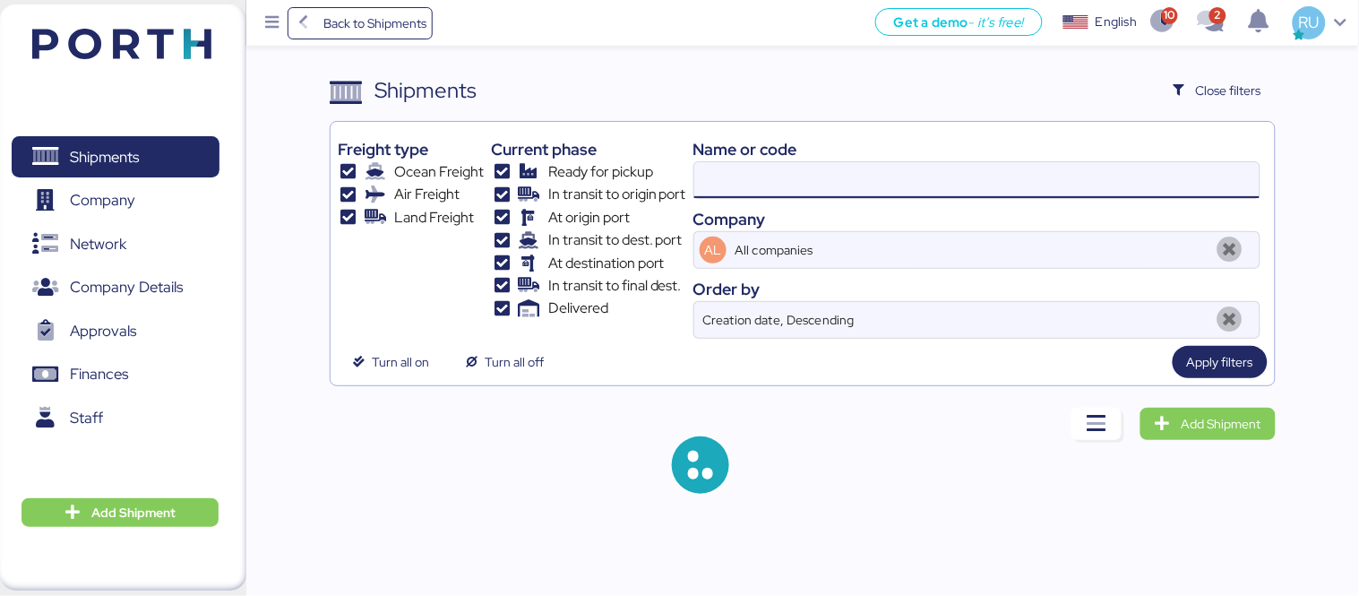
paste input "O0051941"
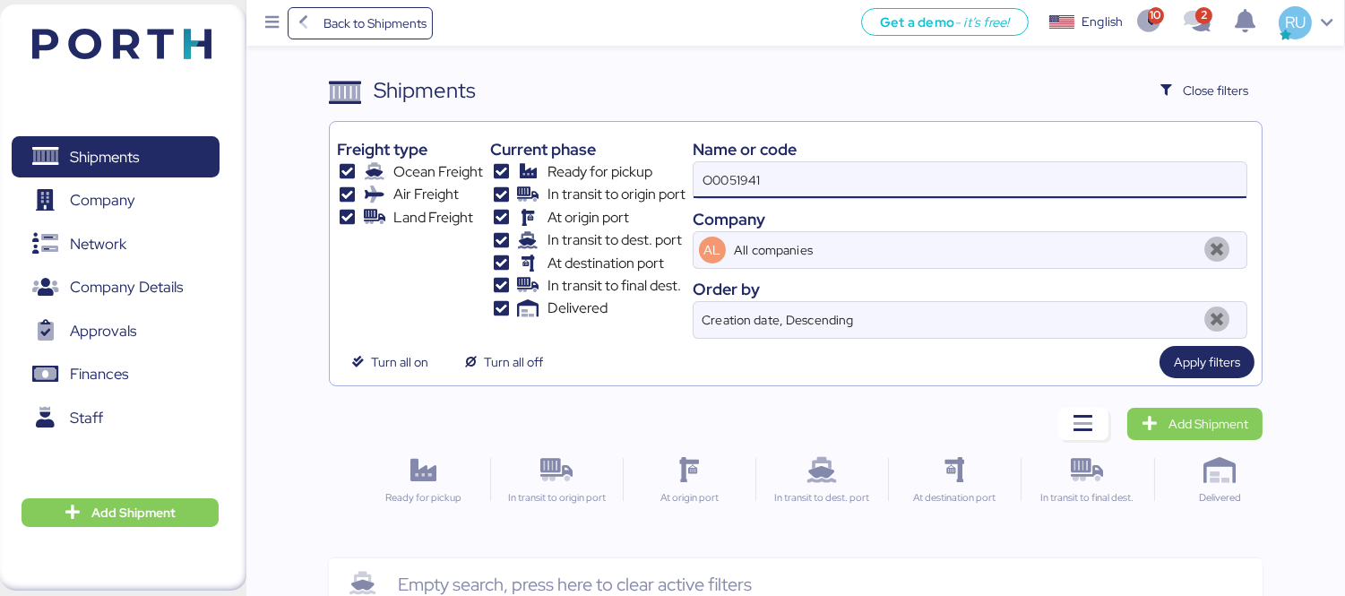
type input "O0051941"
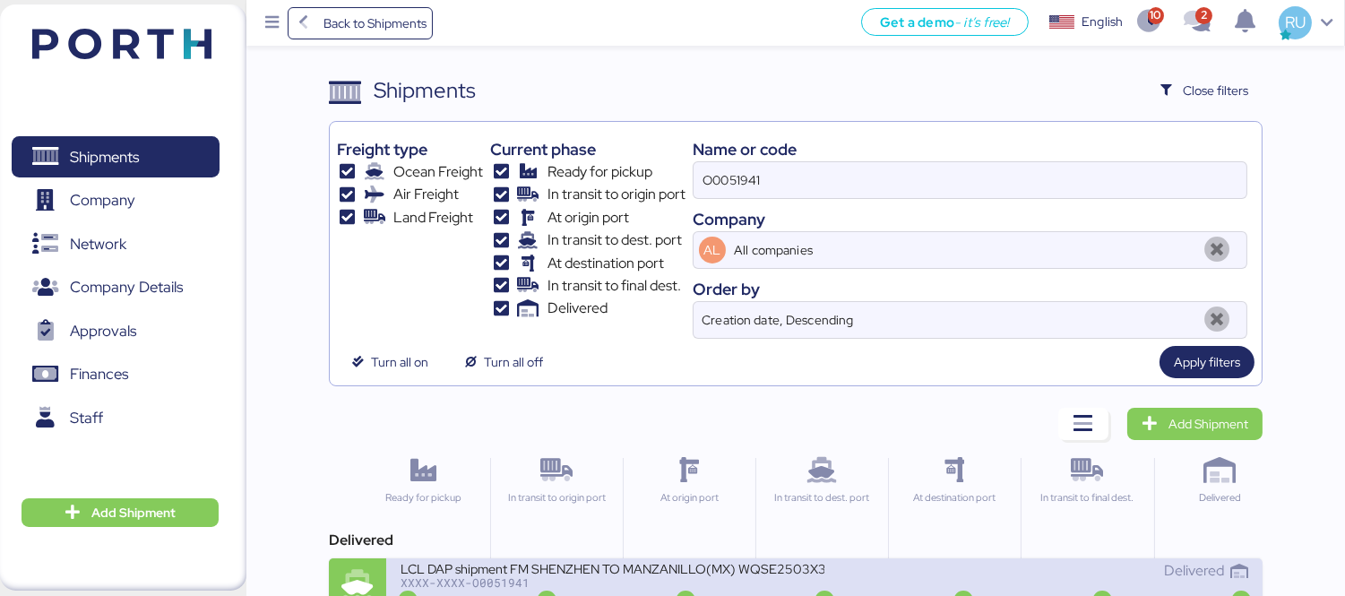
click at [746, 587] on div "XXXX-XXXX-O0051941" at bounding box center [612, 582] width 424 height 13
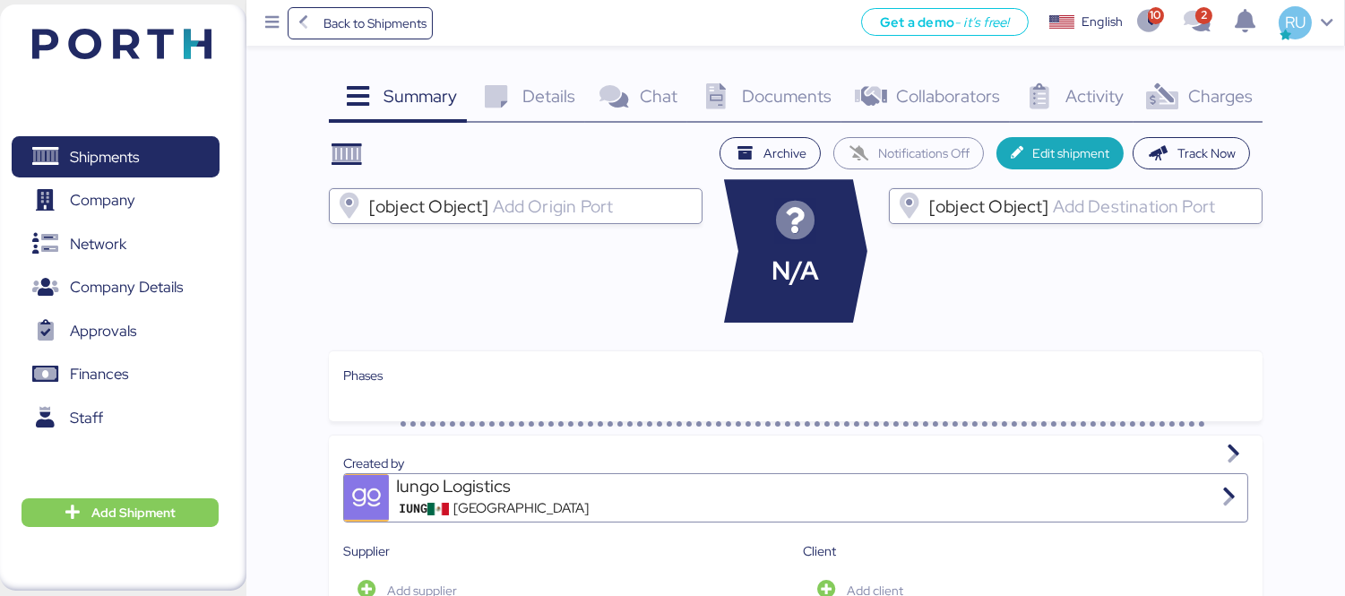
click at [1210, 109] on div "Charges 0" at bounding box center [1197, 98] width 129 height 48
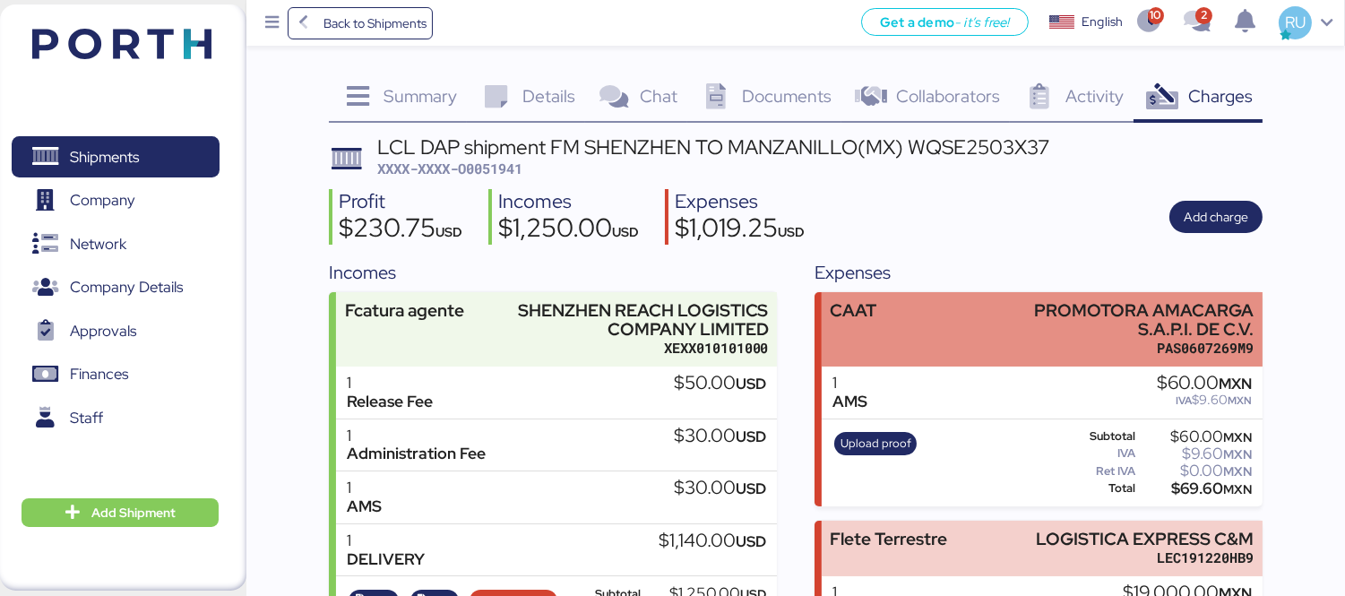
scroll to position [141, 0]
